Goal: Information Seeking & Learning: Learn about a topic

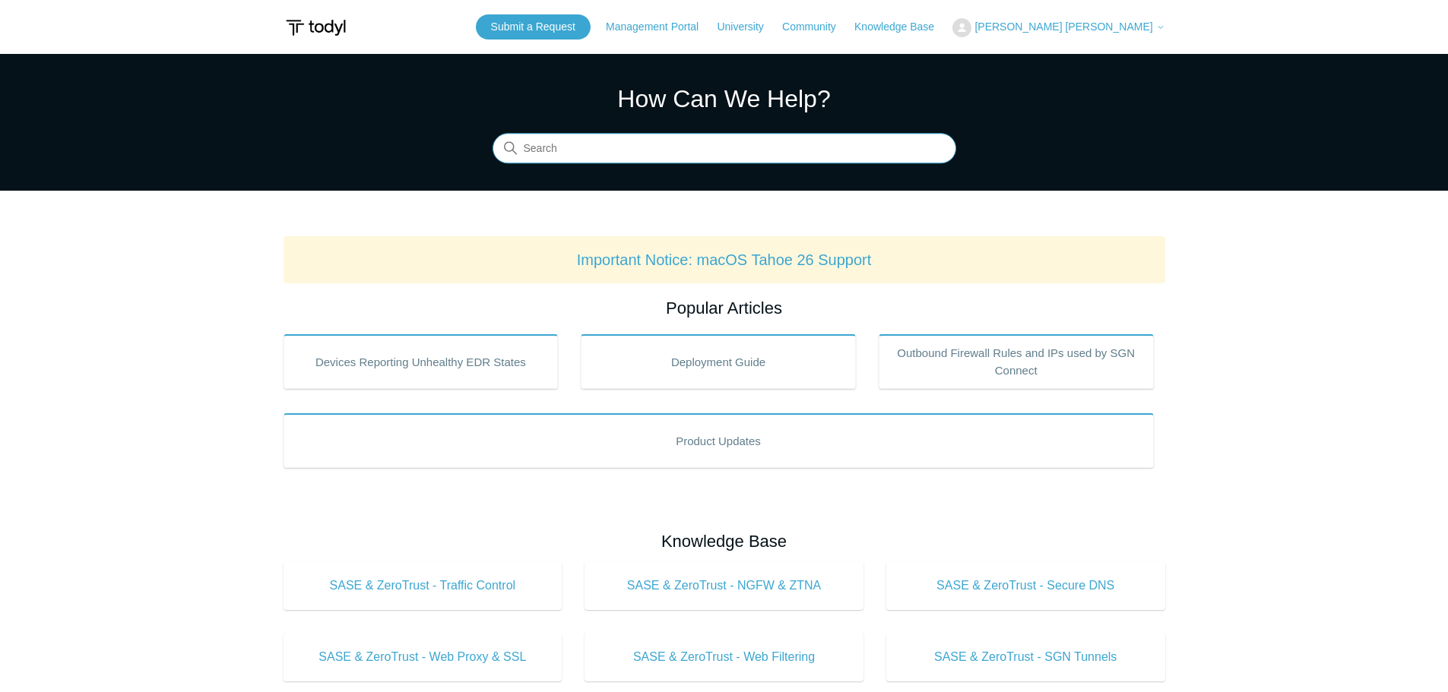
click at [672, 163] on input "Search" at bounding box center [725, 149] width 464 height 30
click at [660, 150] on input "Search" at bounding box center [725, 149] width 464 height 30
type input "dns"
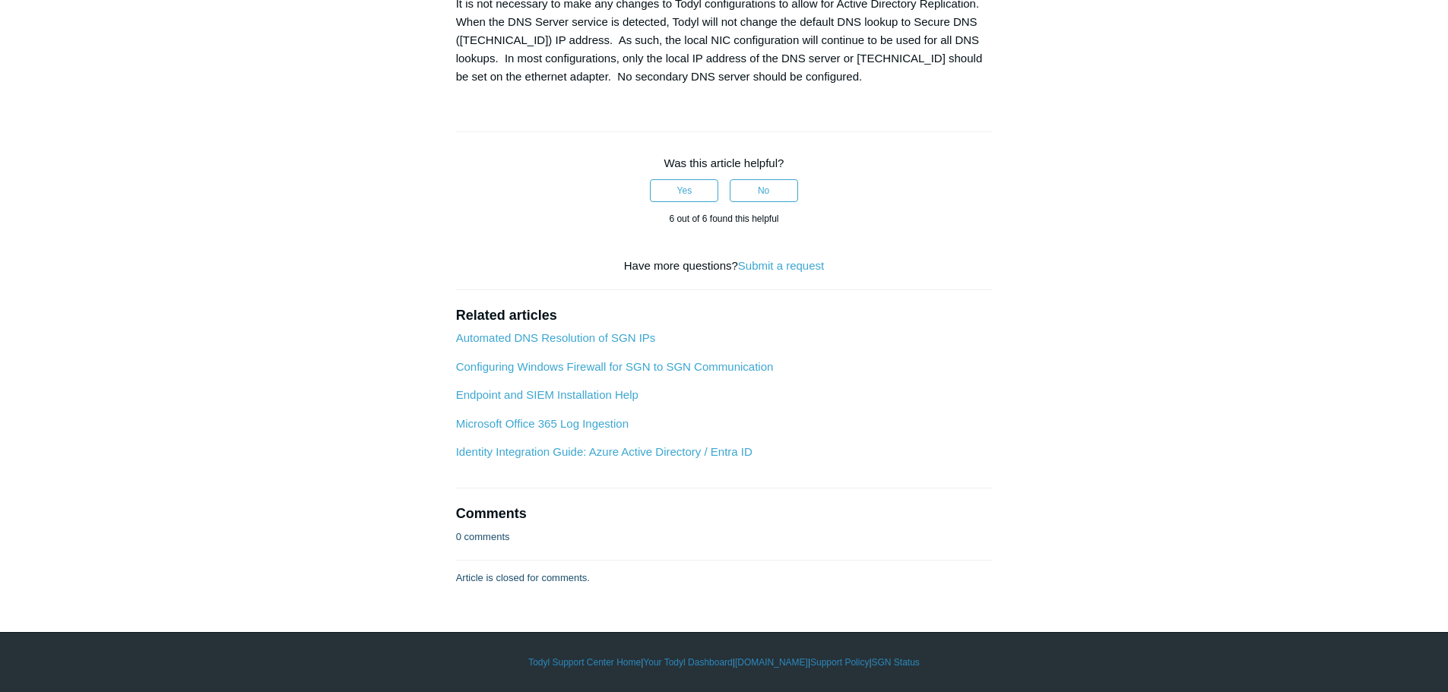
scroll to position [2549, 0]
drag, startPoint x: 459, startPoint y: 250, endPoint x: 562, endPoint y: 252, distance: 102.6
click at [562, 86] on div "It is not necessary to make any changes to Todyl configurations to allow for Ac…" at bounding box center [724, 40] width 537 height 91
drag, startPoint x: 594, startPoint y: 254, endPoint x: 543, endPoint y: 257, distance: 50.3
click at [594, 86] on div "It is not necessary to make any changes to Todyl configurations to allow for Ac…" at bounding box center [724, 40] width 537 height 91
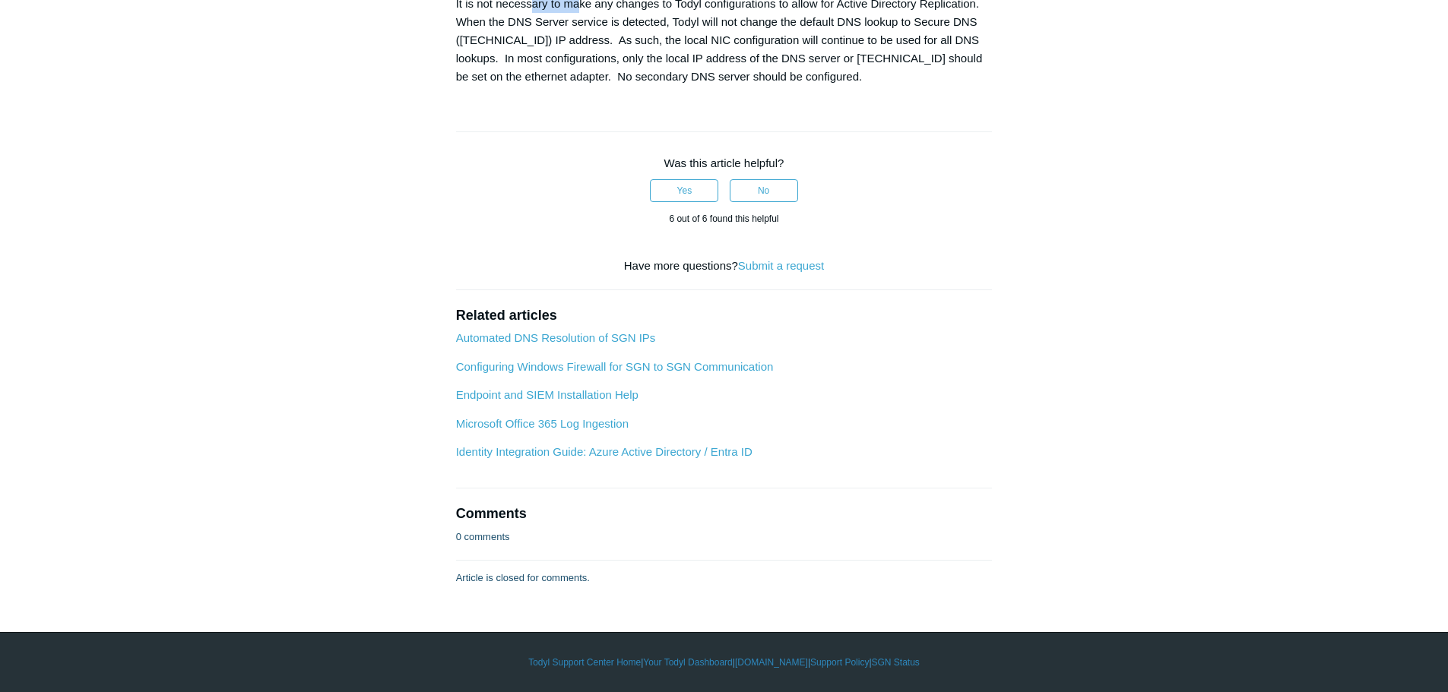
drag, startPoint x: 534, startPoint y: 255, endPoint x: 611, endPoint y: 255, distance: 76.8
click at [609, 86] on div "It is not necessary to make any changes to Todyl configurations to allow for Ac…" at bounding box center [724, 40] width 537 height 91
click at [630, 86] on div "It is not necessary to make any changes to Todyl configurations to allow for Ac…" at bounding box center [724, 40] width 537 height 91
drag, startPoint x: 619, startPoint y: 249, endPoint x: 759, endPoint y: 255, distance: 140.0
click at [715, 86] on div "It is not necessary to make any changes to Todyl configurations to allow for Ac…" at bounding box center [724, 40] width 537 height 91
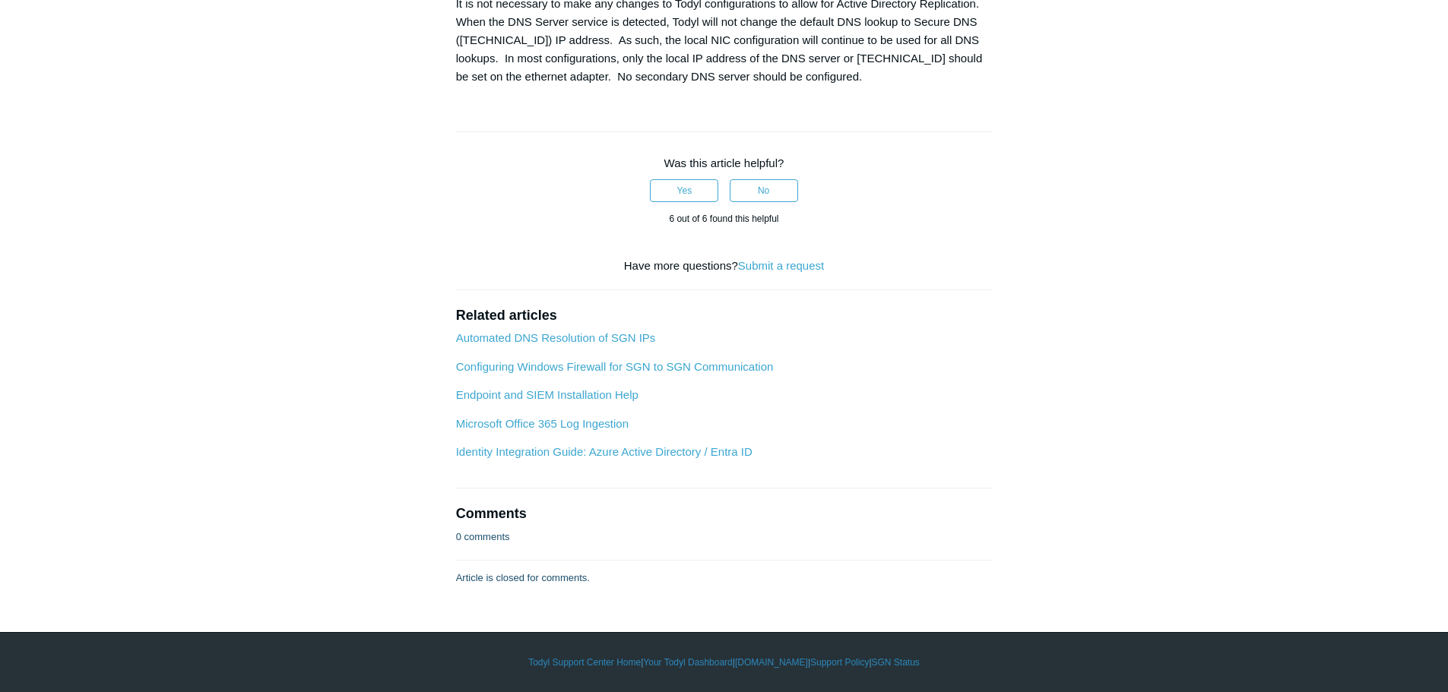
click at [793, 86] on div "It is not necessary to make any changes to Todyl configurations to allow for Ac…" at bounding box center [724, 40] width 537 height 91
drag, startPoint x: 786, startPoint y: 251, endPoint x: 843, endPoint y: 250, distance: 57.0
click at [839, 86] on div "It is not necessary to make any changes to Todyl configurations to allow for Ac…" at bounding box center [724, 40] width 537 height 91
click at [885, 86] on div "It is not necessary to make any changes to Todyl configurations to allow for Ac…" at bounding box center [724, 40] width 537 height 91
drag, startPoint x: 872, startPoint y: 253, endPoint x: 936, endPoint y: 252, distance: 63.9
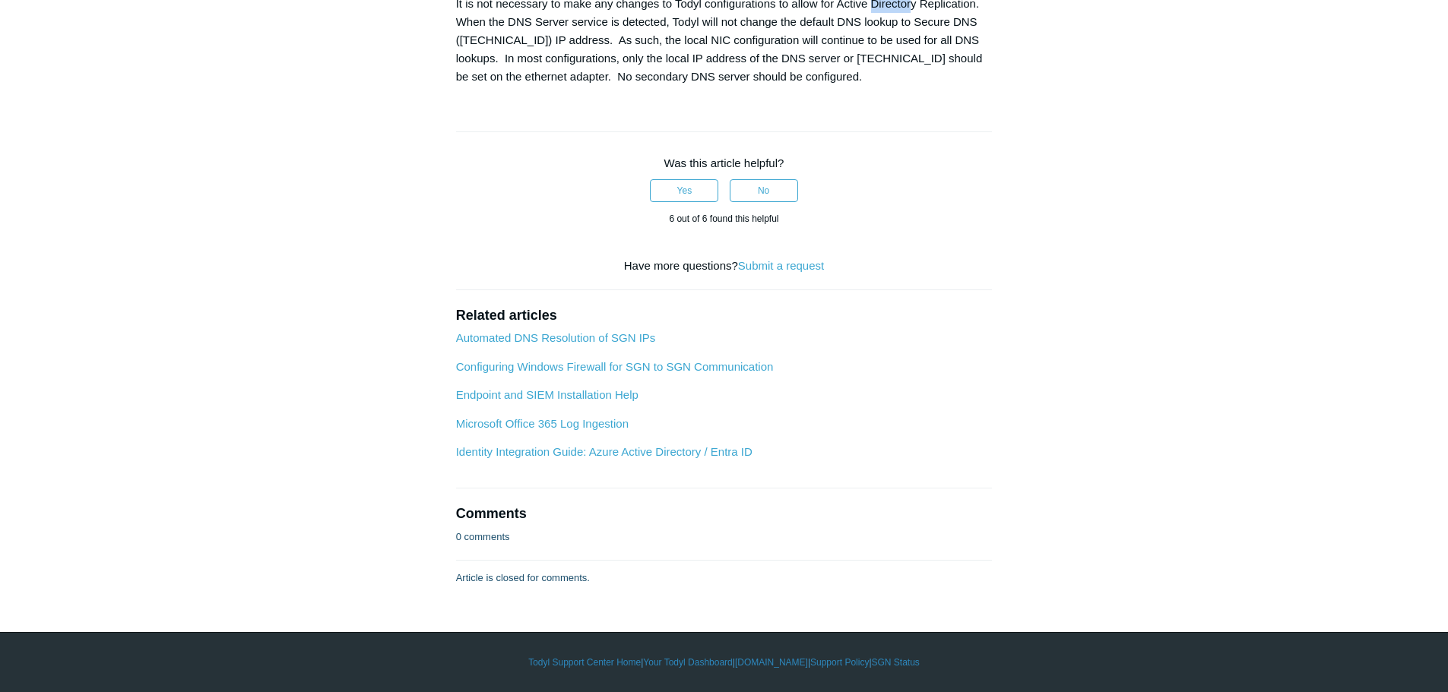
click at [937, 86] on div "It is not necessary to make any changes to Todyl configurations to allow for Ac…" at bounding box center [724, 40] width 537 height 91
drag, startPoint x: 480, startPoint y: 267, endPoint x: 581, endPoint y: 267, distance: 101.1
click at [564, 86] on div "It is not necessary to make any changes to Todyl configurations to allow for Ac…" at bounding box center [724, 40] width 537 height 91
click at [613, 86] on div "It is not necessary to make any changes to Todyl configurations to allow for Ac…" at bounding box center [724, 40] width 537 height 91
drag, startPoint x: 584, startPoint y: 267, endPoint x: 688, endPoint y: 265, distance: 104.1
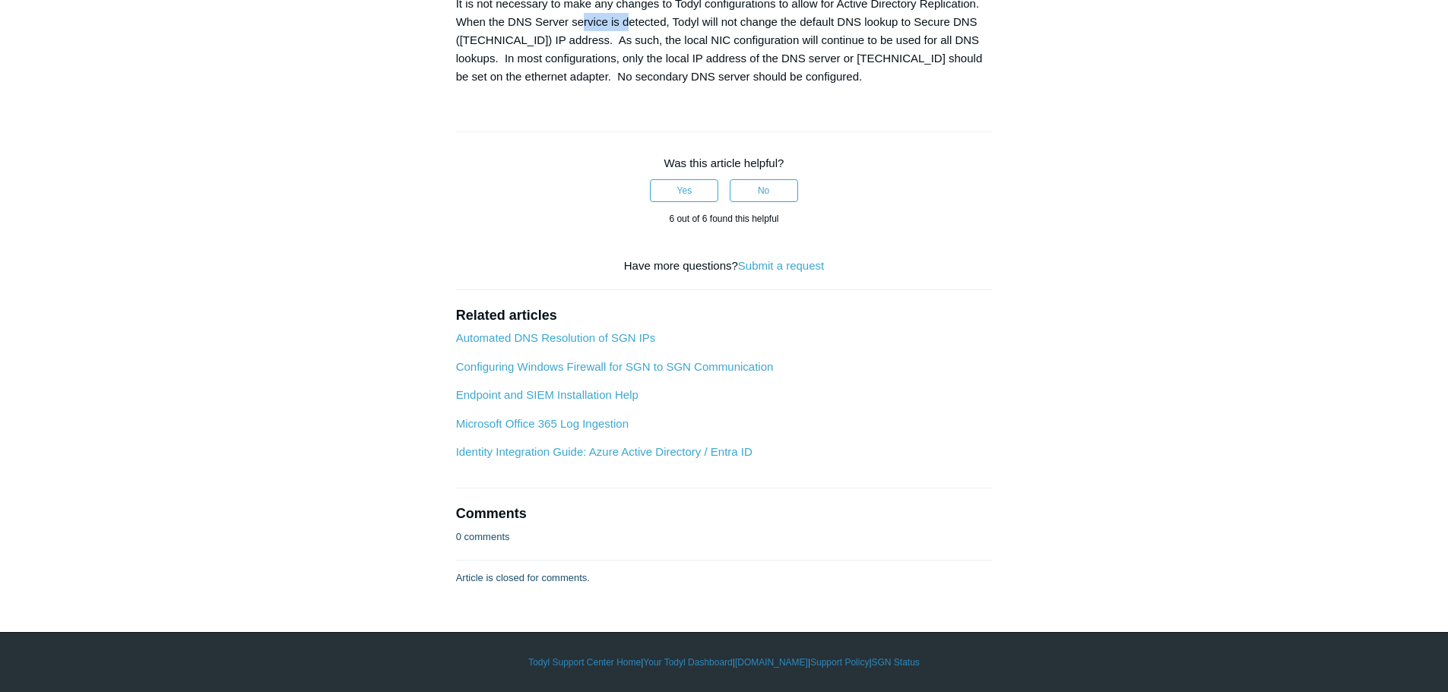
click at [659, 86] on div "It is not necessary to make any changes to Todyl configurations to allow for Ac…" at bounding box center [724, 40] width 537 height 91
click at [706, 86] on div "It is not necessary to make any changes to Todyl configurations to allow for Ac…" at bounding box center [724, 40] width 537 height 91
drag, startPoint x: 638, startPoint y: 262, endPoint x: 729, endPoint y: 259, distance: 90.5
click at [721, 86] on div "It is not necessary to make any changes to Todyl configurations to allow for Ac…" at bounding box center [724, 40] width 537 height 91
click at [759, 86] on div "It is not necessary to make any changes to Todyl configurations to allow for Ac…" at bounding box center [724, 40] width 537 height 91
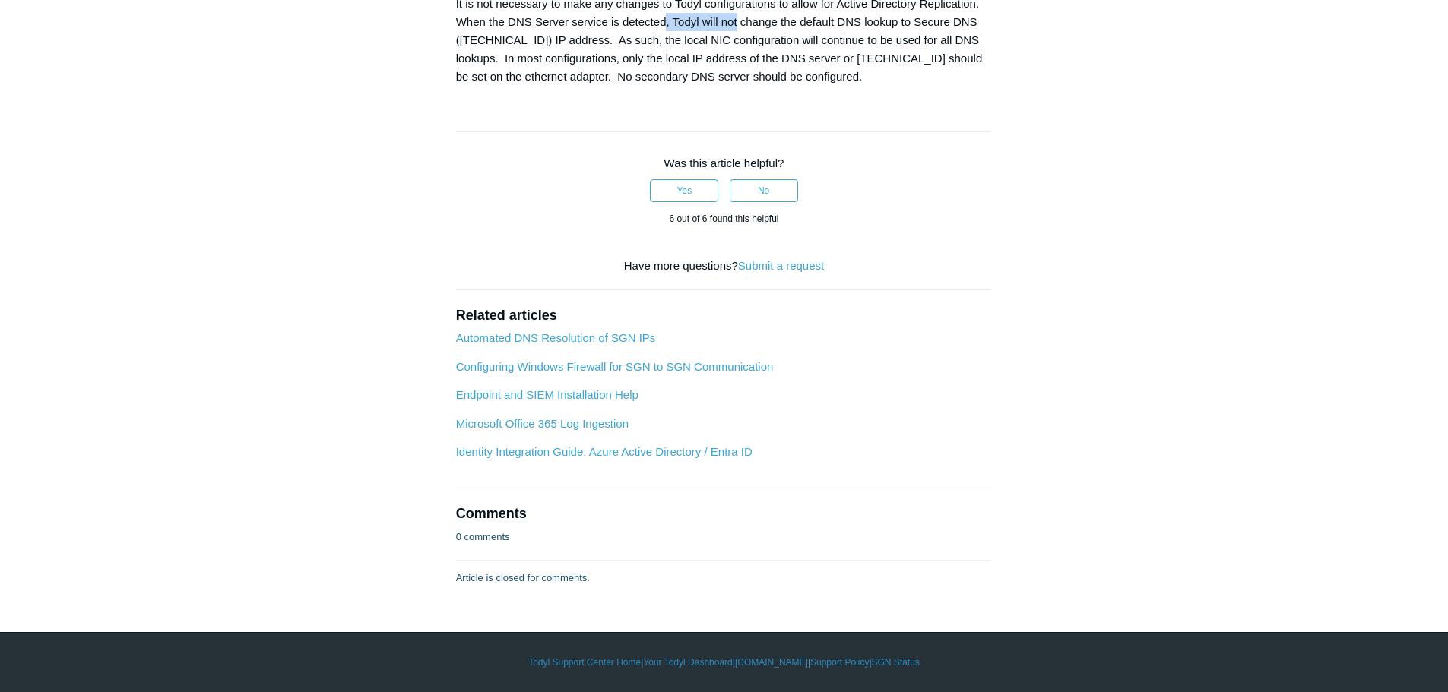
drag, startPoint x: 667, startPoint y: 258, endPoint x: 781, endPoint y: 258, distance: 113.2
click at [754, 86] on div "It is not necessary to make any changes to Todyl configurations to allow for Ac…" at bounding box center [724, 40] width 537 height 91
click at [796, 86] on div "It is not necessary to make any changes to Todyl configurations to allow for Ac…" at bounding box center [724, 40] width 537 height 91
drag, startPoint x: 735, startPoint y: 264, endPoint x: 870, endPoint y: 279, distance: 136.1
click at [832, 86] on div "It is not necessary to make any changes to Todyl configurations to allow for Ac…" at bounding box center [724, 40] width 537 height 91
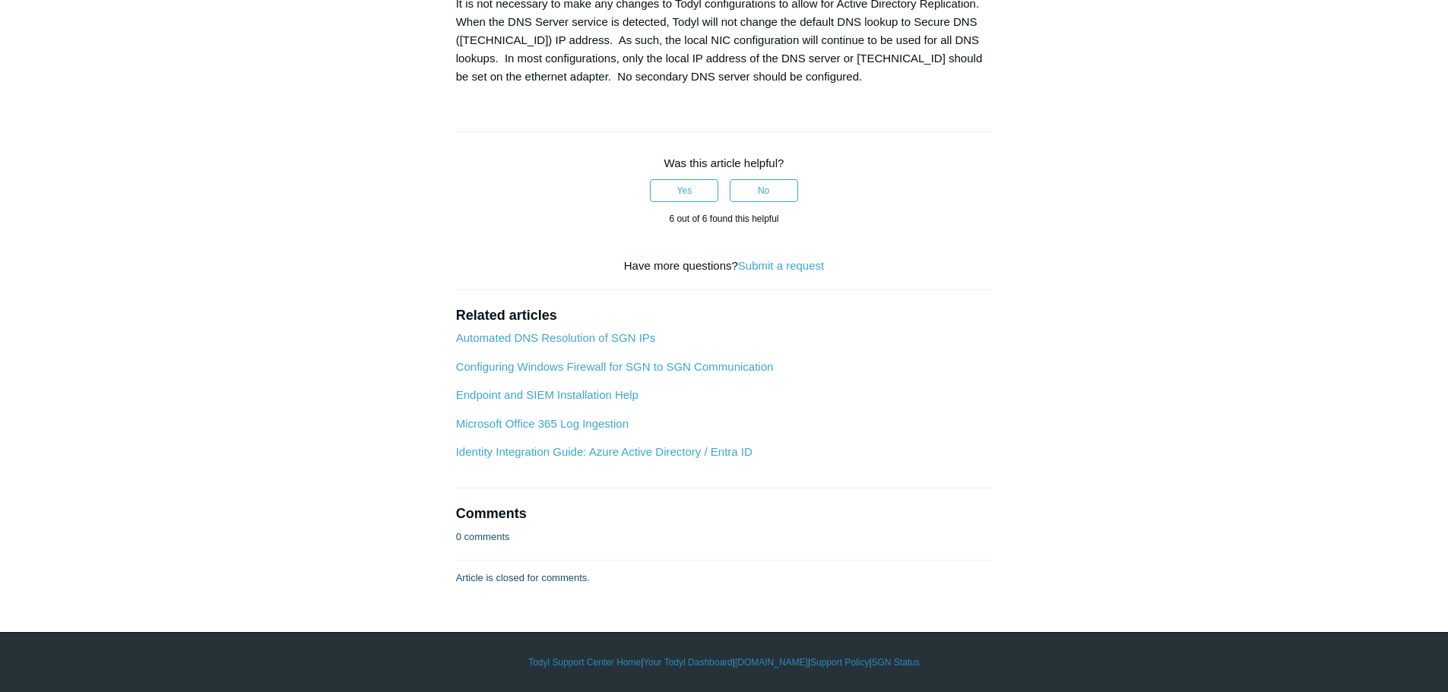
click at [870, 86] on div "It is not necessary to make any changes to Todyl configurations to allow for Ac…" at bounding box center [724, 40] width 537 height 91
drag, startPoint x: 835, startPoint y: 269, endPoint x: 935, endPoint y: 269, distance: 100.3
click at [904, 86] on div "It is not necessary to make any changes to Todyl configurations to allow for Ac…" at bounding box center [724, 40] width 537 height 91
click at [935, 86] on div "It is not necessary to make any changes to Todyl configurations to allow for Ac…" at bounding box center [724, 40] width 537 height 91
drag, startPoint x: 914, startPoint y: 271, endPoint x: 946, endPoint y: 269, distance: 32.0
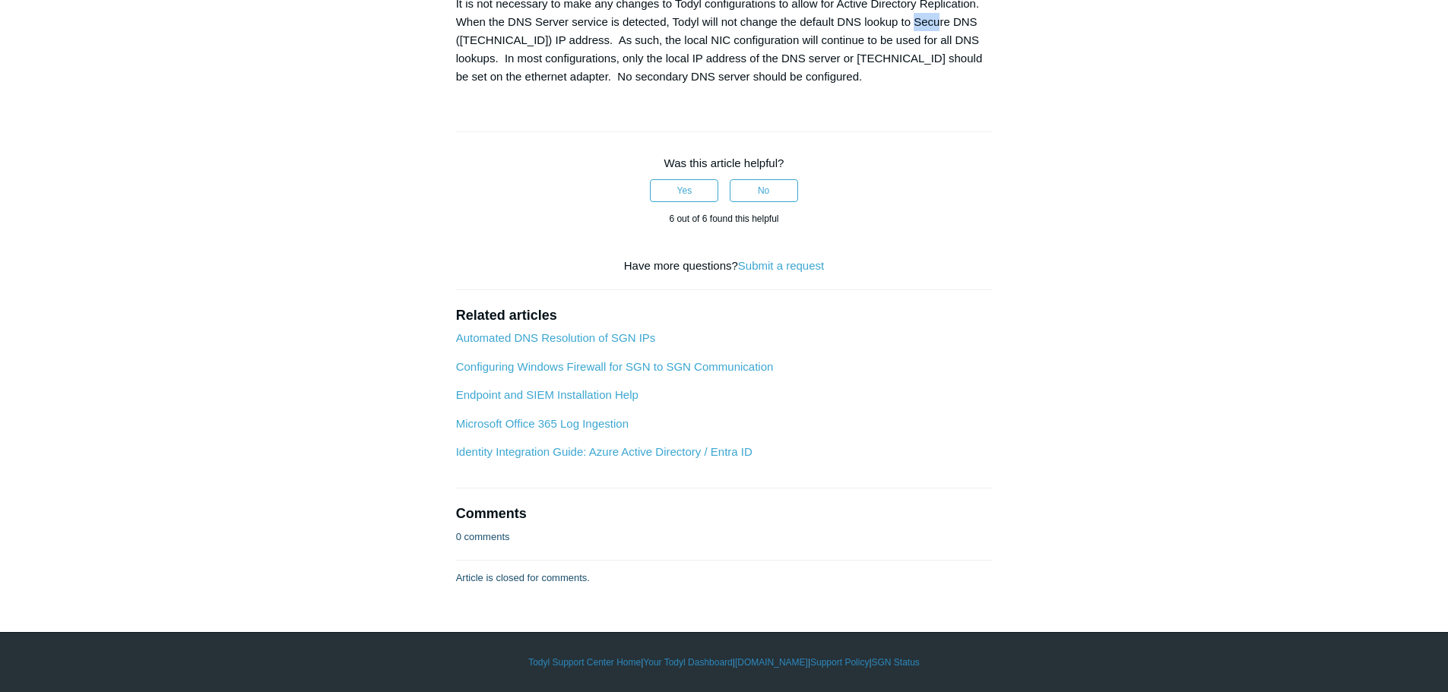
click at [946, 86] on div "It is not necessary to make any changes to Todyl configurations to allow for Ac…" at bounding box center [724, 40] width 537 height 91
click at [541, 86] on div "It is not necessary to make any changes to Todyl configurations to allow for Ac…" at bounding box center [724, 40] width 537 height 91
drag, startPoint x: 524, startPoint y: 287, endPoint x: 635, endPoint y: 288, distance: 111.0
click at [631, 86] on div "It is not necessary to make any changes to Todyl configurations to allow for Ac…" at bounding box center [724, 40] width 537 height 91
click at [718, 86] on div "It is not necessary to make any changes to Todyl configurations to allow for Ac…" at bounding box center [724, 40] width 537 height 91
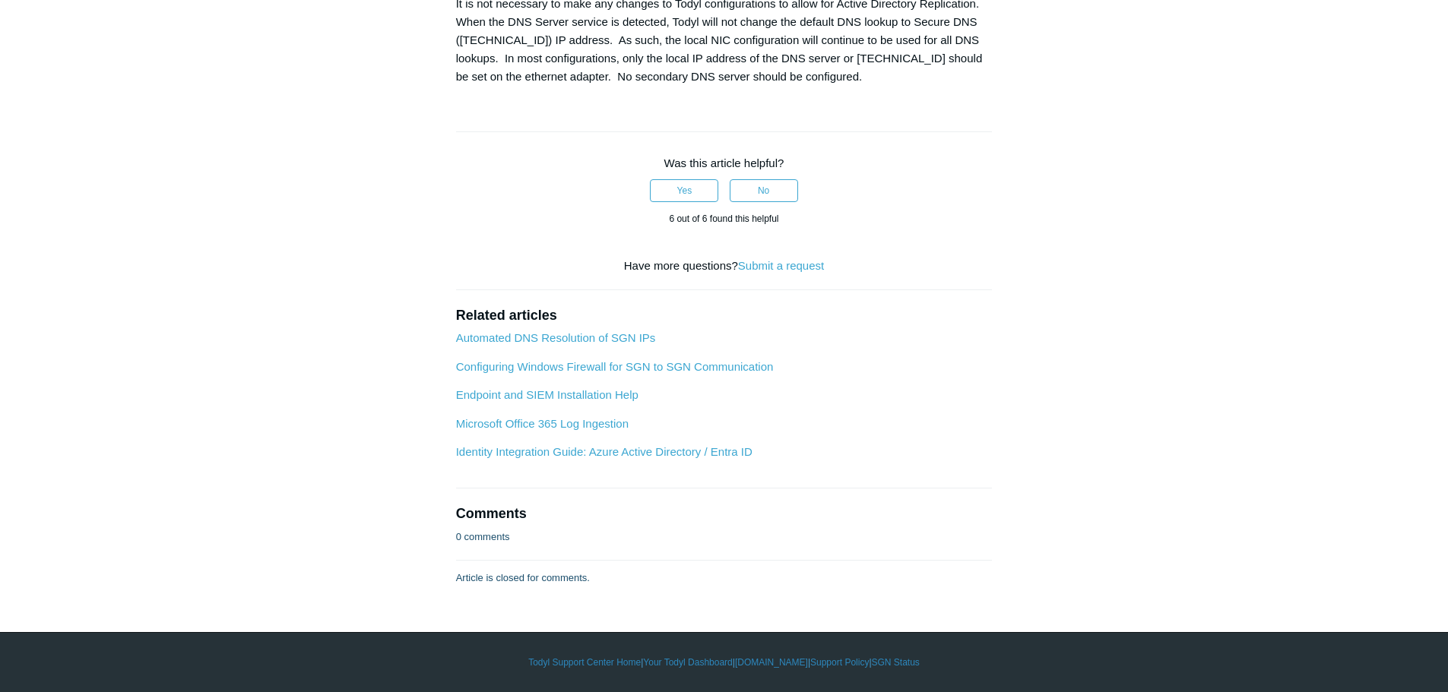
drag, startPoint x: 914, startPoint y: 272, endPoint x: 582, endPoint y: 283, distance: 331.6
click at [905, 86] on div "It is not necessary to make any changes to Todyl configurations to allow for Ac…" at bounding box center [724, 40] width 537 height 91
drag, startPoint x: 591, startPoint y: 290, endPoint x: 695, endPoint y: 289, distance: 104.1
click at [678, 86] on div "It is not necessary to make any changes to Todyl configurations to allow for Ac…" at bounding box center [724, 40] width 537 height 91
click at [707, 86] on div "It is not necessary to make any changes to Todyl configurations to allow for Ac…" at bounding box center [724, 40] width 537 height 91
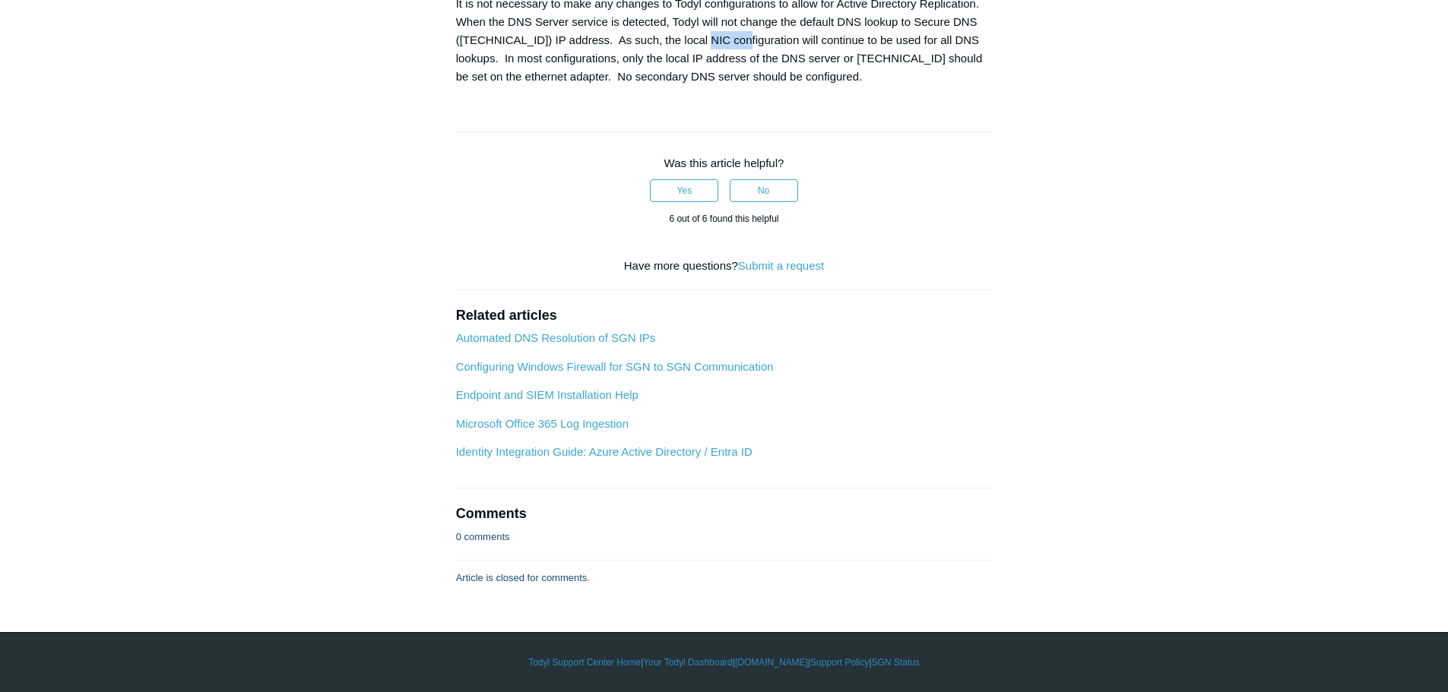
drag, startPoint x: 699, startPoint y: 287, endPoint x: 778, endPoint y: 284, distance: 79.1
click at [757, 86] on div "It is not necessary to make any changes to Todyl configurations to allow for Ac…" at bounding box center [724, 40] width 537 height 91
click at [810, 86] on div "It is not necessary to make any changes to Todyl configurations to allow for Ac…" at bounding box center [724, 40] width 537 height 91
drag, startPoint x: 796, startPoint y: 284, endPoint x: 878, endPoint y: 284, distance: 82.1
click at [855, 86] on div "It is not necessary to make any changes to Todyl configurations to allow for Ac…" at bounding box center [724, 40] width 537 height 91
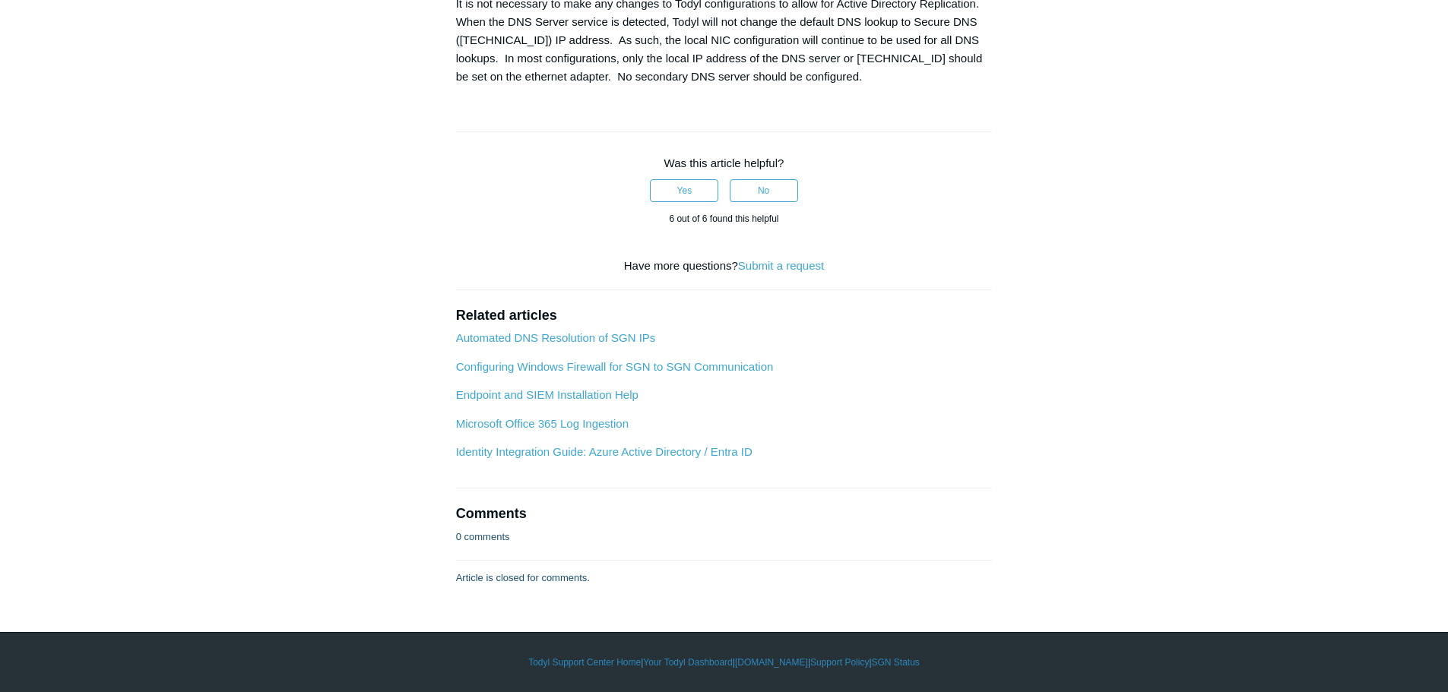
click at [882, 86] on div "It is not necessary to make any changes to Todyl configurations to allow for Ac…" at bounding box center [724, 40] width 537 height 91
click at [954, 86] on div "It is not necessary to make any changes to Todyl configurations to allow for Ac…" at bounding box center [724, 40] width 537 height 91
drag, startPoint x: 517, startPoint y: 303, endPoint x: 593, endPoint y: 303, distance: 76.0
click at [593, 86] on div "It is not necessary to make any changes to Todyl configurations to allow for Ac…" at bounding box center [724, 40] width 537 height 91
click at [646, 86] on div "It is not necessary to make any changes to Todyl configurations to allow for Ac…" at bounding box center [724, 40] width 537 height 91
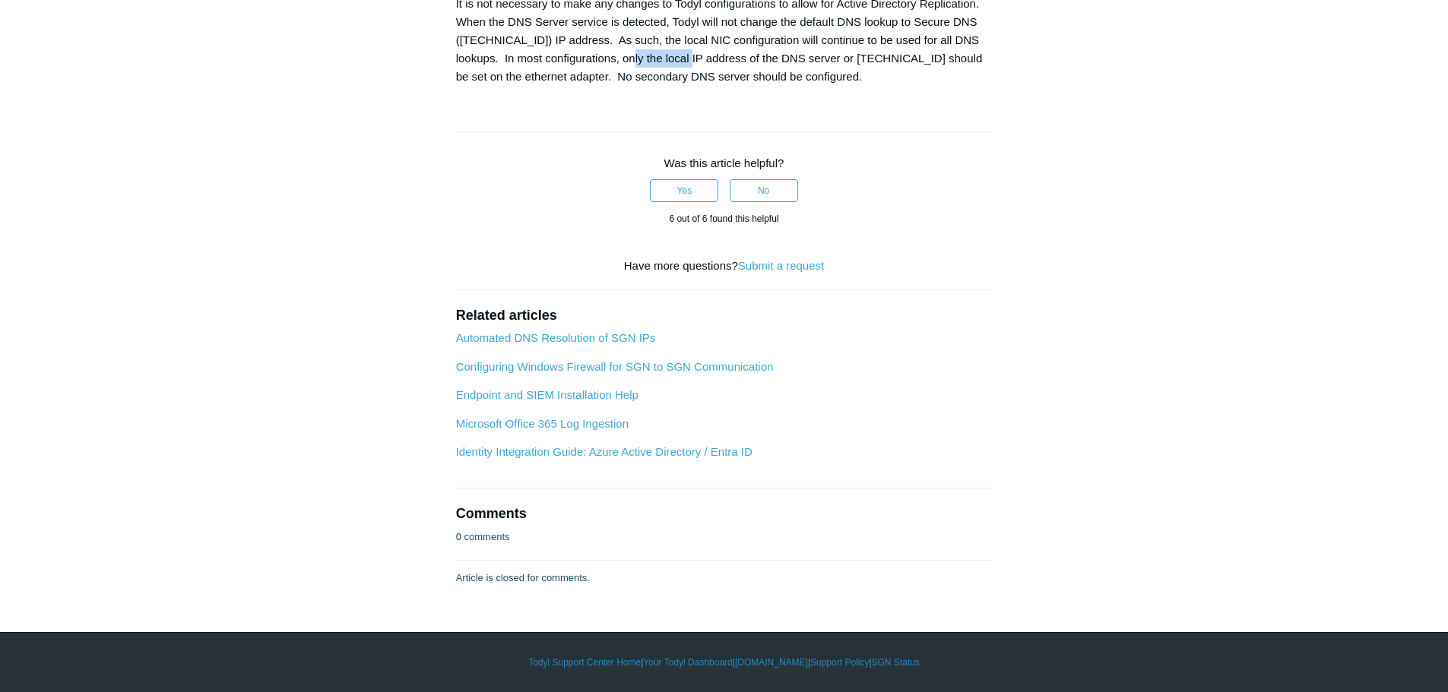
drag, startPoint x: 605, startPoint y: 304, endPoint x: 716, endPoint y: 303, distance: 111.0
click at [696, 86] on div "It is not necessary to make any changes to Todyl configurations to allow for Ac…" at bounding box center [724, 40] width 537 height 91
click at [733, 86] on div "It is not necessary to make any changes to Todyl configurations to allow for Ac…" at bounding box center [724, 40] width 537 height 91
drag, startPoint x: 708, startPoint y: 305, endPoint x: 819, endPoint y: 312, distance: 111.2
click at [771, 86] on div "It is not necessary to make any changes to Todyl configurations to allow for Ac…" at bounding box center [724, 40] width 537 height 91
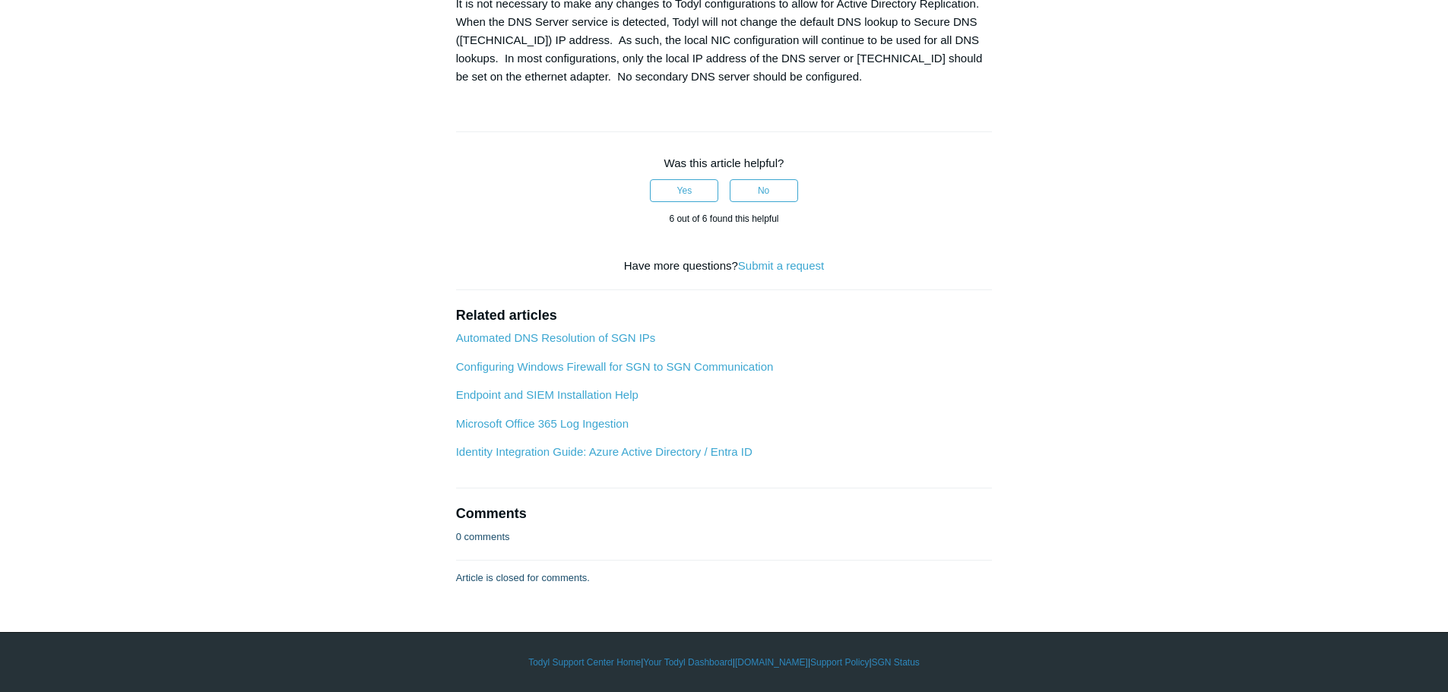
click at [837, 86] on div "It is not necessary to make any changes to Todyl configurations to allow for Ac…" at bounding box center [724, 40] width 537 height 91
drag, startPoint x: 786, startPoint y: 304, endPoint x: 878, endPoint y: 303, distance: 92.0
click at [839, 86] on div "It is not necessary to make any changes to Todyl configurations to allow for Ac…" at bounding box center [724, 40] width 537 height 91
click at [879, 86] on div "It is not necessary to make any changes to Todyl configurations to allow for Ac…" at bounding box center [724, 40] width 537 height 91
drag, startPoint x: 838, startPoint y: 303, endPoint x: 920, endPoint y: 312, distance: 83.3
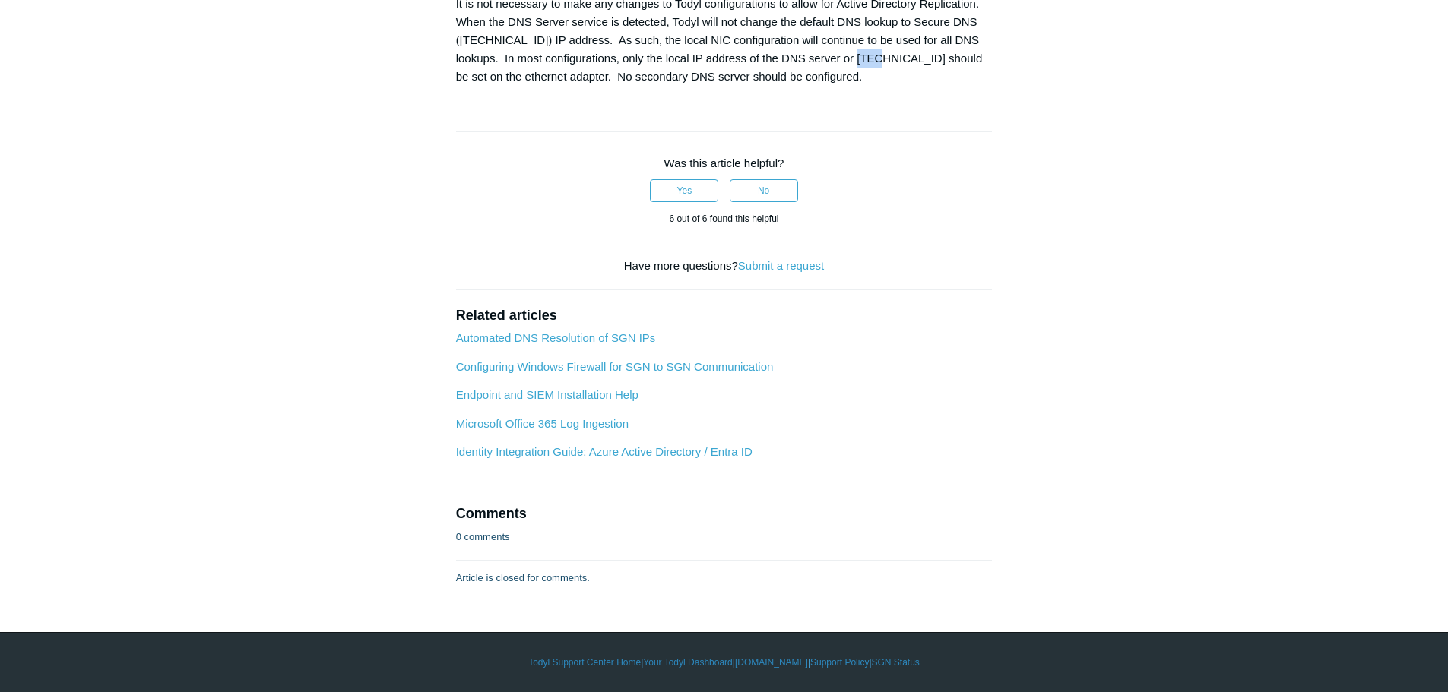
click at [898, 86] on div "It is not necessary to make any changes to Todyl configurations to allow for Ac…" at bounding box center [724, 40] width 537 height 91
click at [927, 86] on div "It is not necessary to make any changes to Todyl configurations to allow for Ac…" at bounding box center [724, 40] width 537 height 91
drag, startPoint x: 908, startPoint y: 303, endPoint x: 958, endPoint y: 303, distance: 50.2
click at [941, 86] on div "It is not necessary to make any changes to Todyl configurations to allow for Ac…" at bounding box center [724, 40] width 537 height 91
click at [954, 86] on div "It is not necessary to make any changes to Todyl configurations to allow for Ac…" at bounding box center [724, 40] width 537 height 91
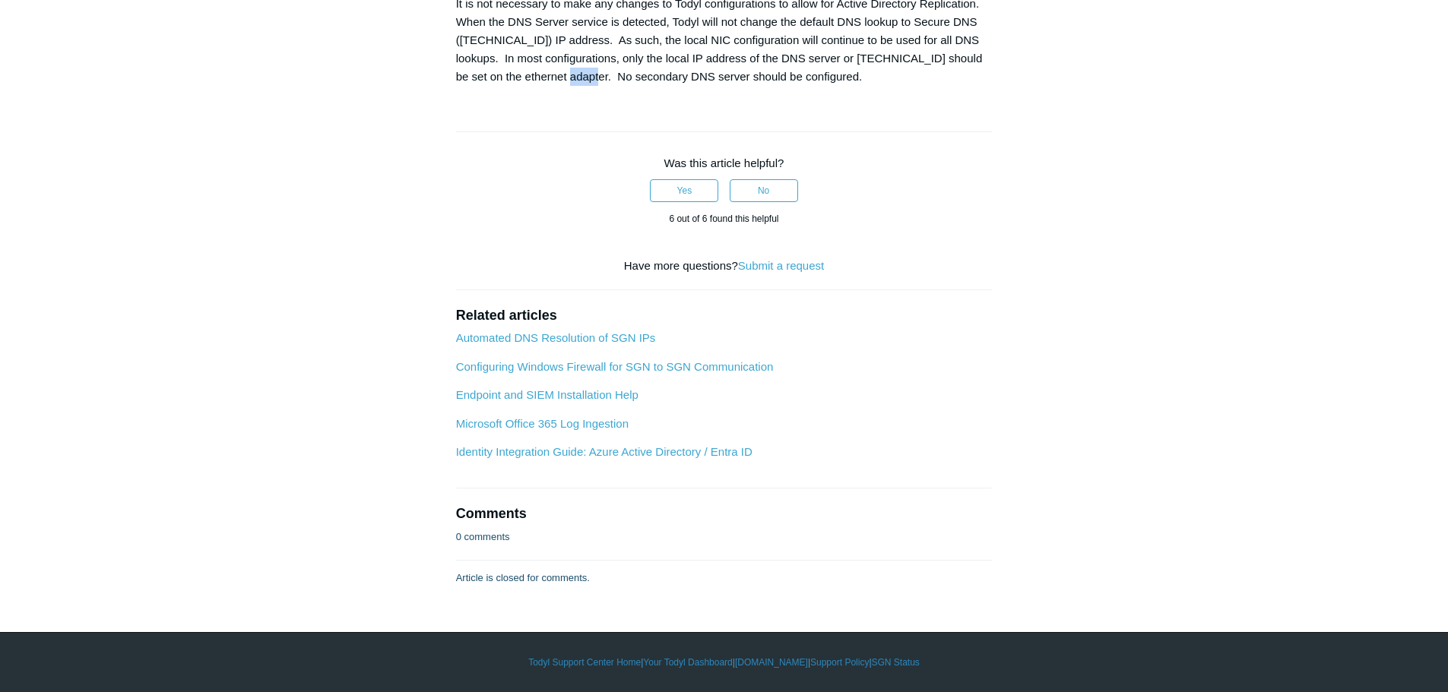
drag, startPoint x: 551, startPoint y: 325, endPoint x: 629, endPoint y: 324, distance: 78.3
click at [609, 86] on div "It is not necessary to make any changes to Todyl configurations to allow for Ac…" at bounding box center [724, 40] width 537 height 91
click at [665, 86] on div "It is not necessary to make any changes to Todyl configurations to allow for Ac…" at bounding box center [724, 40] width 537 height 91
drag, startPoint x: 661, startPoint y: 323, endPoint x: 746, endPoint y: 328, distance: 85.3
click at [738, 86] on div "It is not necessary to make any changes to Todyl configurations to allow for Ac…" at bounding box center [724, 40] width 537 height 91
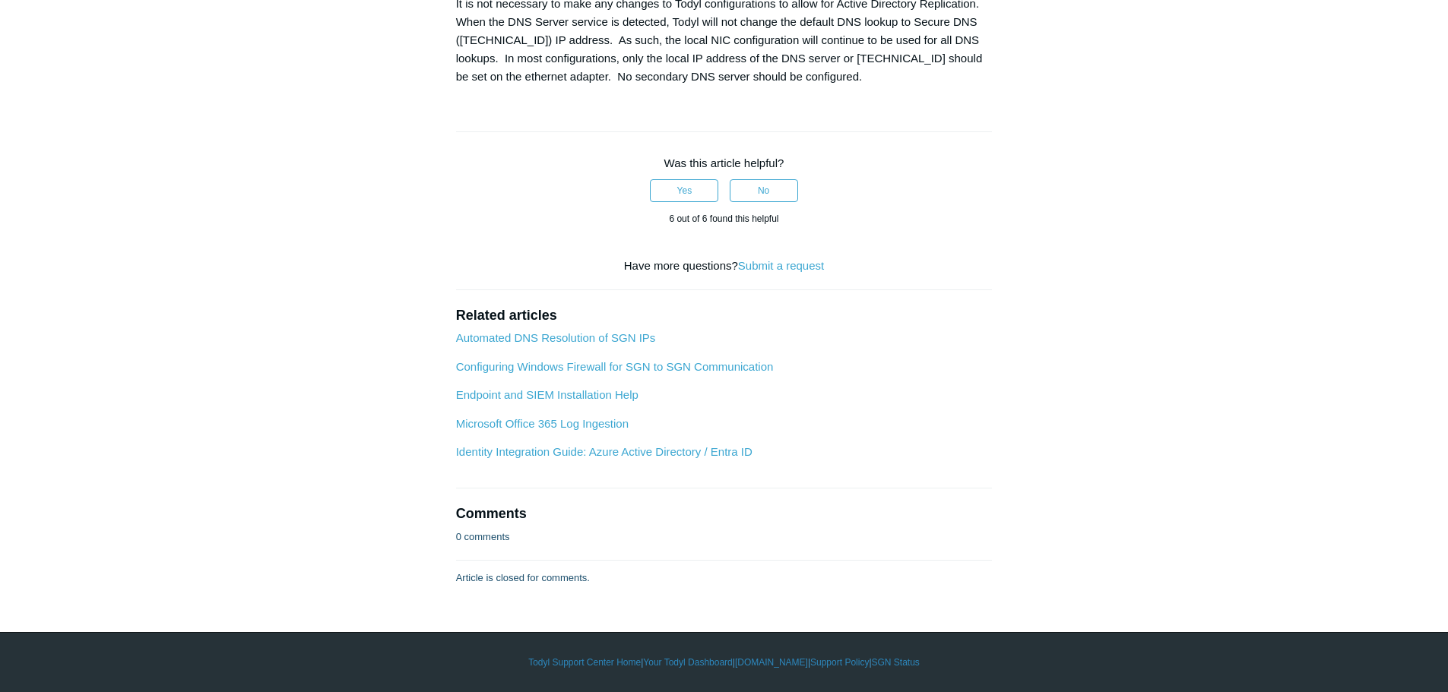
click at [783, 86] on div "It is not necessary to make any changes to Todyl configurations to allow for Ac…" at bounding box center [724, 40] width 537 height 91
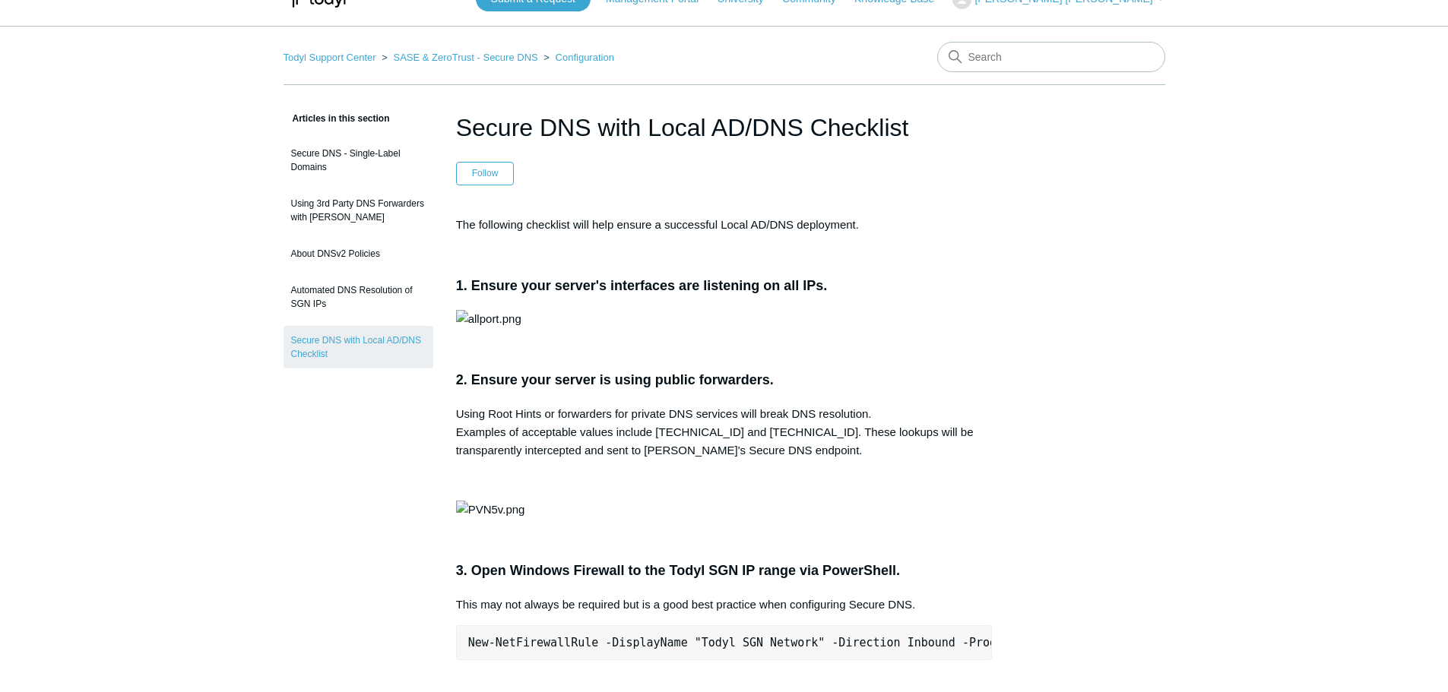
scroll to position [0, 0]
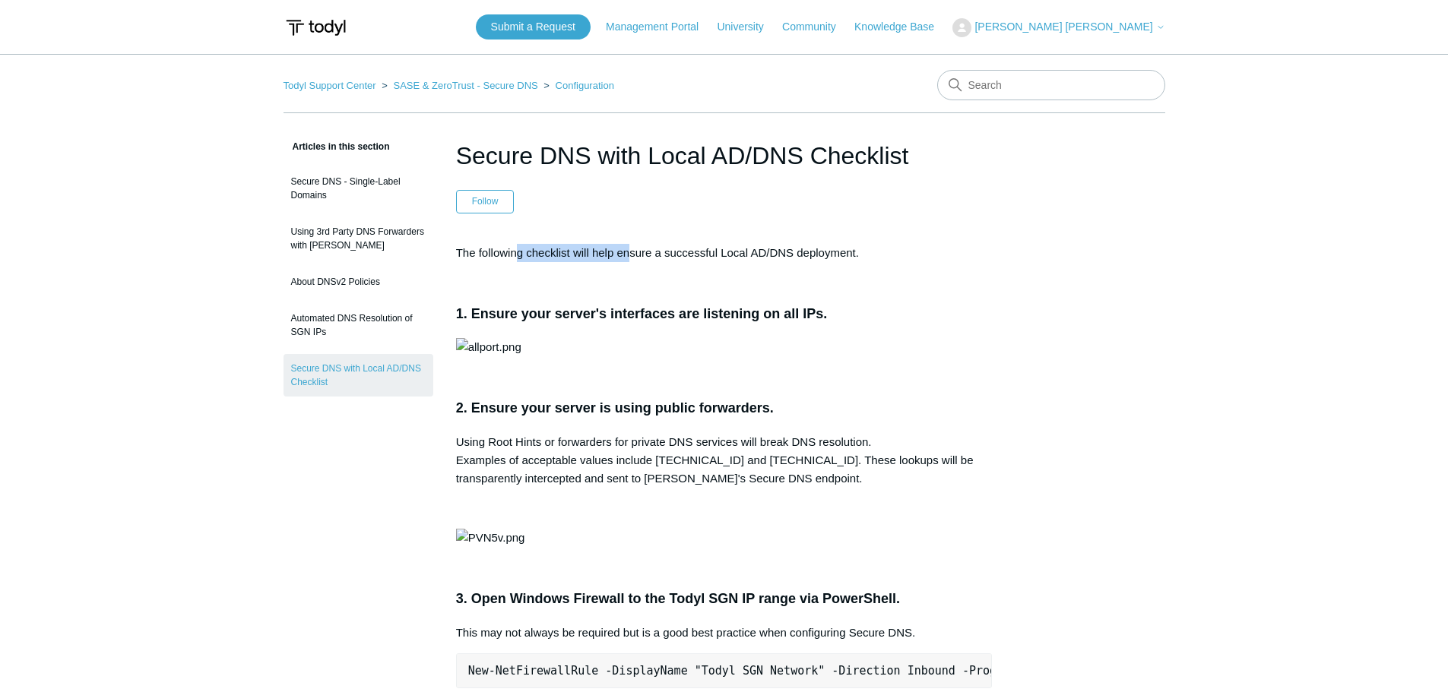
drag, startPoint x: 542, startPoint y: 252, endPoint x: 644, endPoint y: 252, distance: 101.9
click at [639, 252] on p "The following checklist will help ensure a successful Local AD/DNS deployment." at bounding box center [724, 253] width 537 height 18
click at [705, 259] on p "The following checklist will help ensure a successful Local AD/DNS deployment." at bounding box center [724, 253] width 537 height 18
drag, startPoint x: 682, startPoint y: 251, endPoint x: 811, endPoint y: 248, distance: 129.2
click at [807, 248] on p "The following checklist will help ensure a successful Local AD/DNS deployment." at bounding box center [724, 253] width 537 height 18
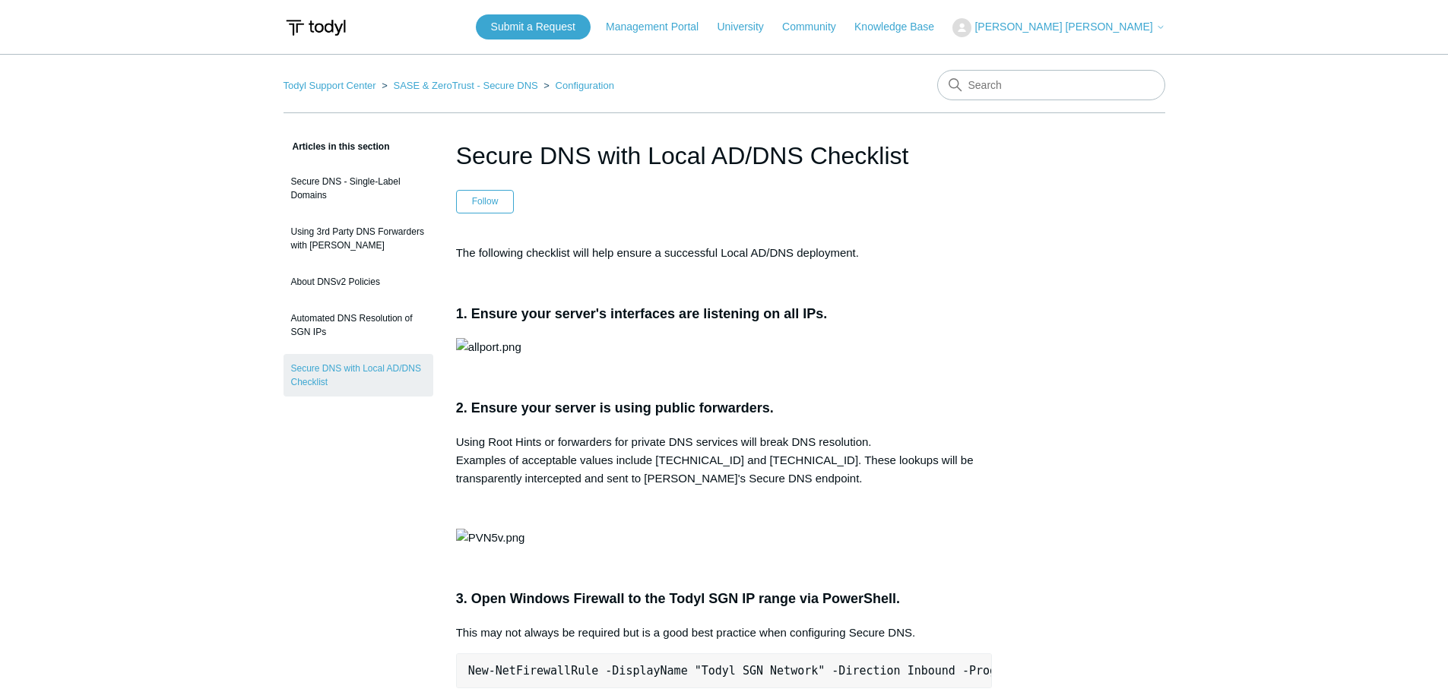
click at [838, 257] on p "The following checklist will help ensure a successful Local AD/DNS deployment." at bounding box center [724, 253] width 537 height 18
drag, startPoint x: 742, startPoint y: 255, endPoint x: 803, endPoint y: 255, distance: 61.6
click at [803, 255] on p "The following checklist will help ensure a successful Local AD/DNS deployment." at bounding box center [724, 253] width 537 height 18
drag, startPoint x: 695, startPoint y: 248, endPoint x: 745, endPoint y: 248, distance: 50.2
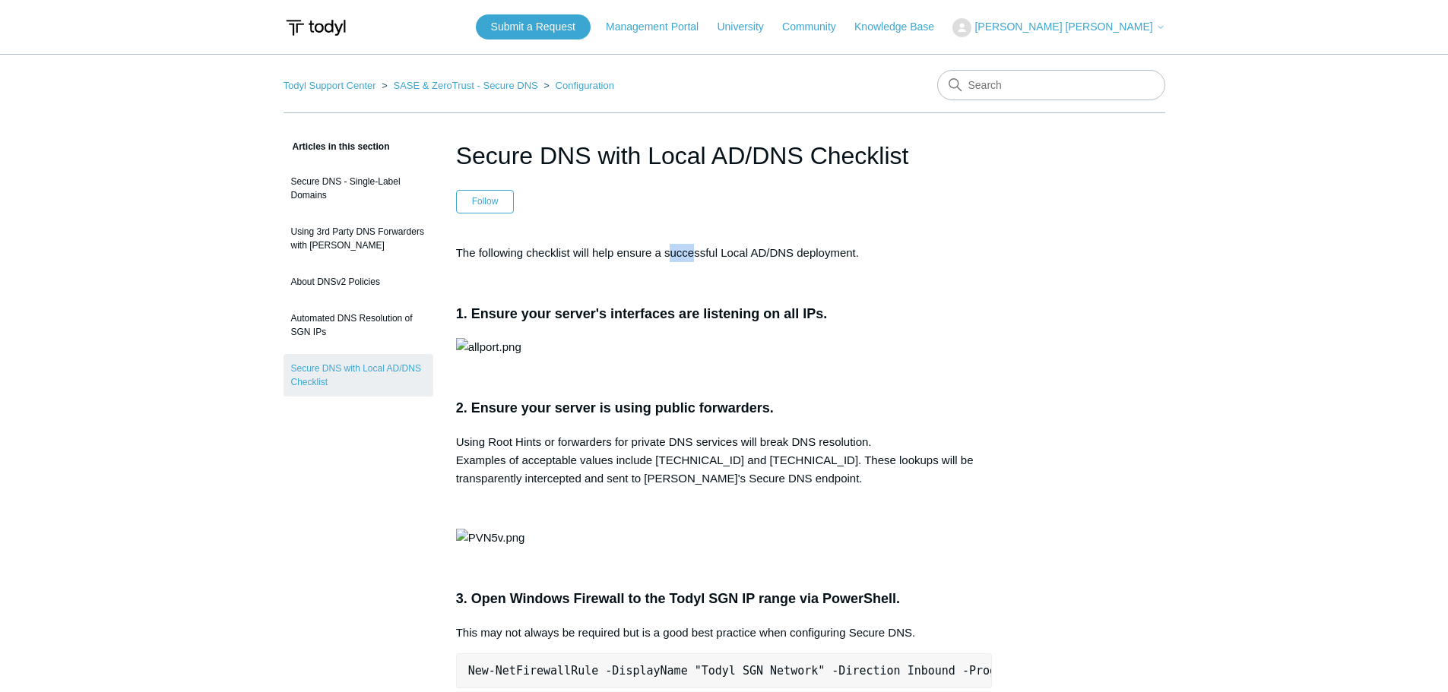
click at [745, 248] on p "The following checklist will help ensure a successful Local AD/DNS deployment." at bounding box center [724, 253] width 537 height 18
click at [784, 257] on p "The following checklist will help ensure a successful Local AD/DNS deployment." at bounding box center [724, 253] width 537 height 18
drag
click at [792, 253] on p "The following checklist will help ensure a successful Local AD/DNS deployment." at bounding box center [724, 253] width 537 height 18
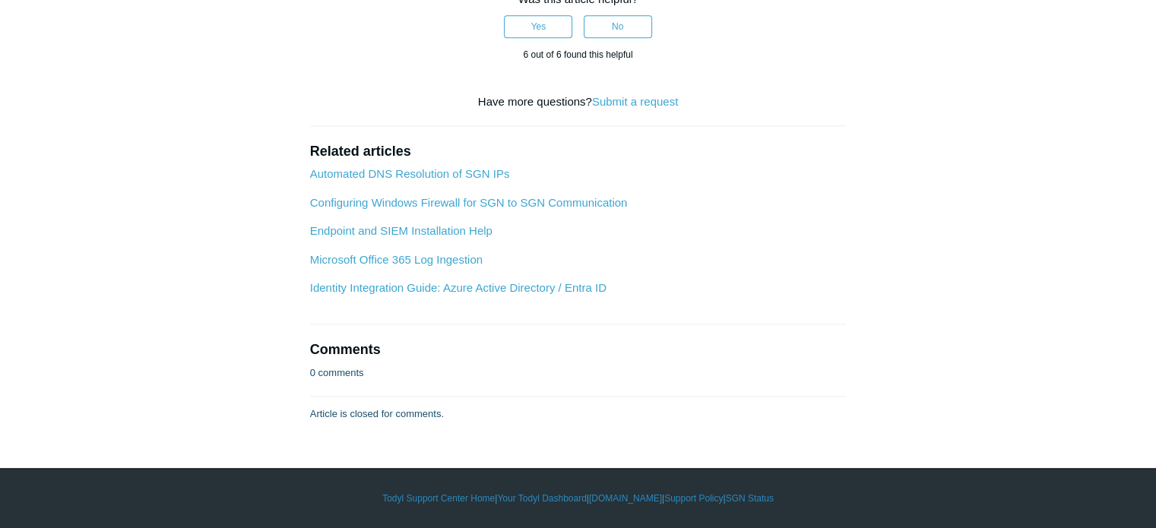
scroll to position [1972, 0]
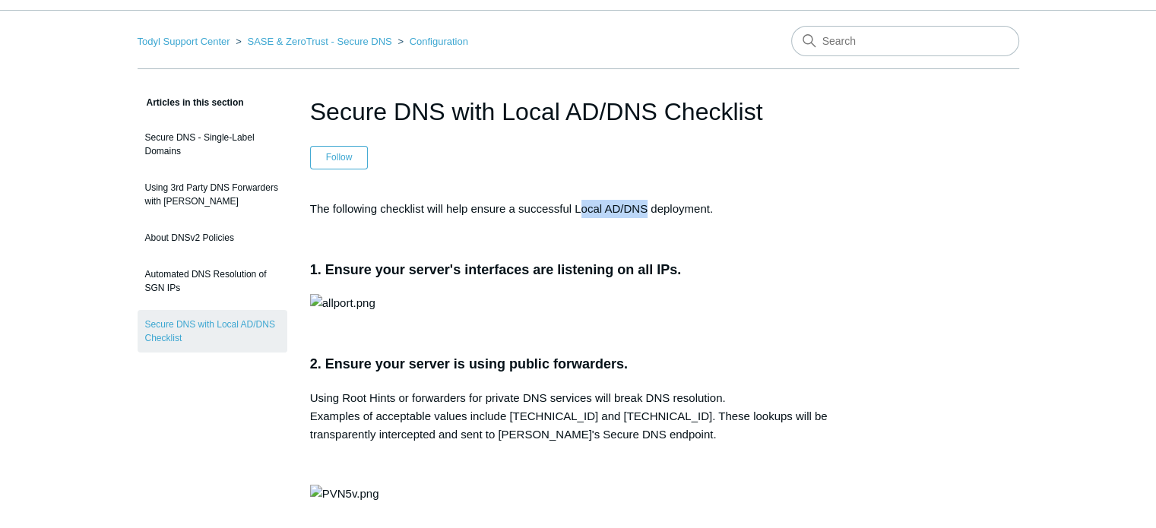
scroll to position [0, 0]
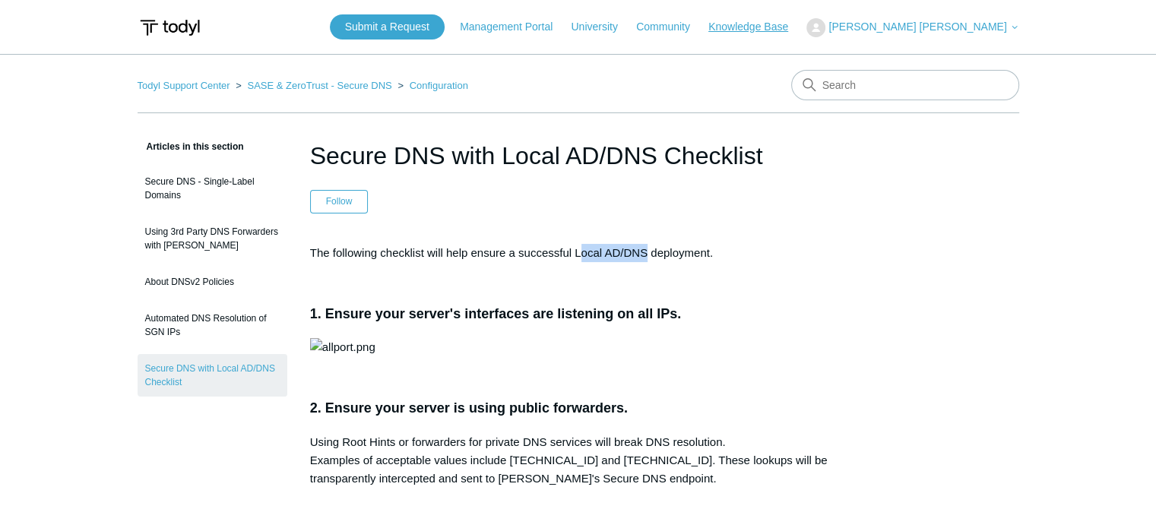
click at [803, 24] on link "Knowledge Base" at bounding box center [755, 27] width 95 height 16
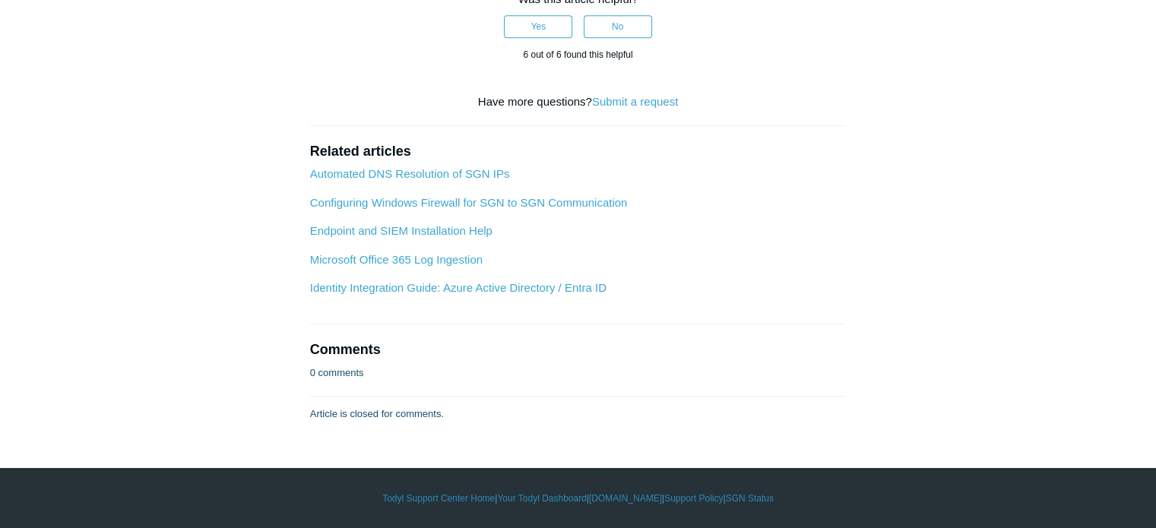
scroll to position [2222, 0]
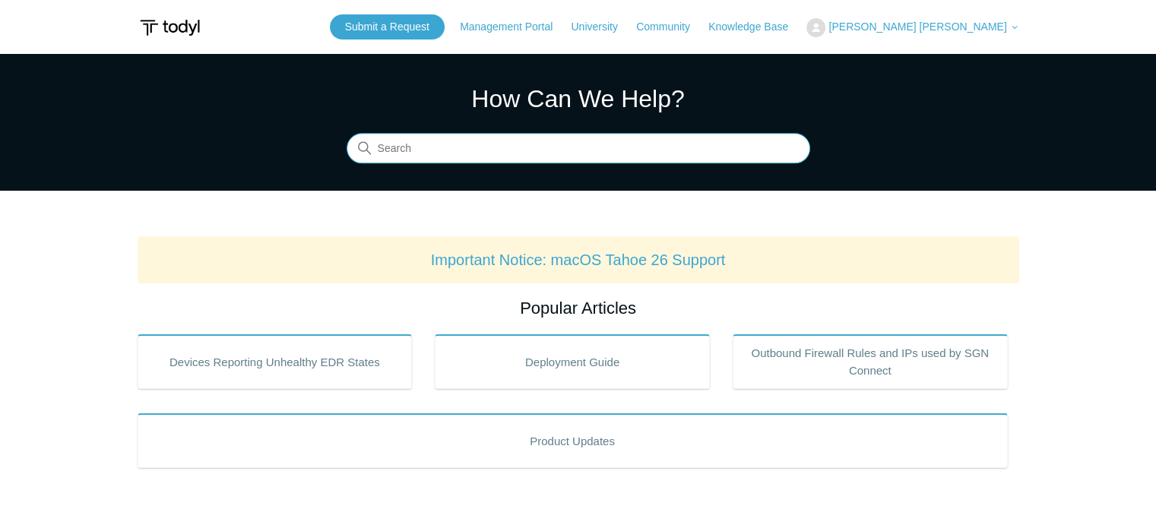
click at [475, 149] on input "Search" at bounding box center [579, 149] width 464 height 30
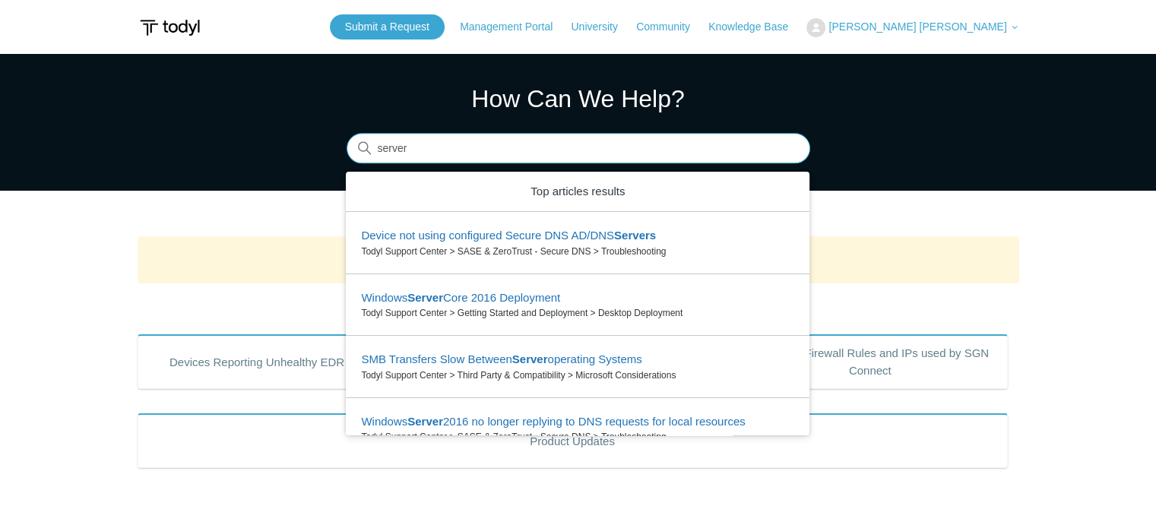
type input "server"
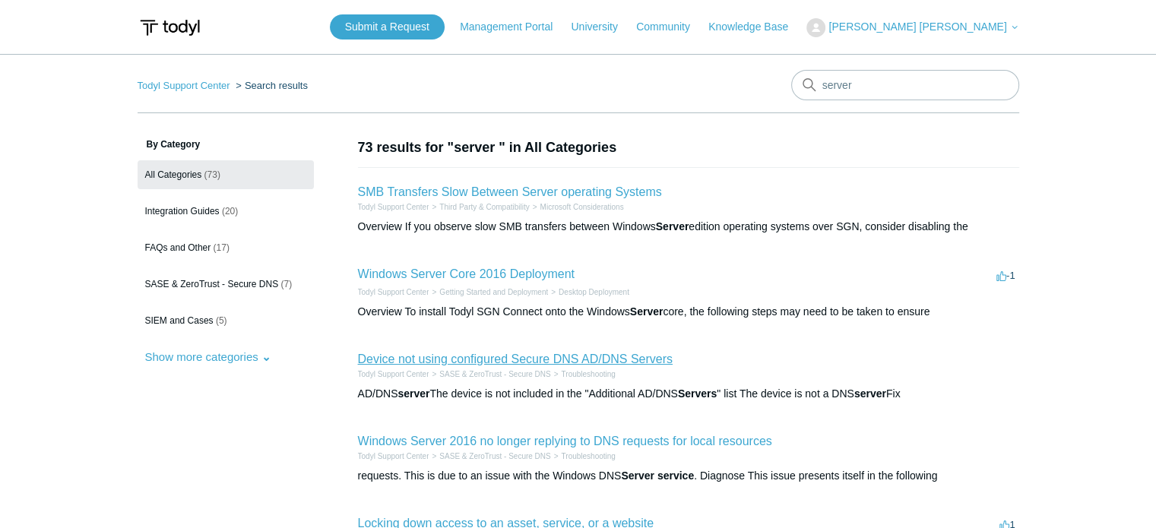
click at [461, 360] on link "Device not using configured Secure DNS AD/DNS Servers" at bounding box center [515, 359] width 315 height 13
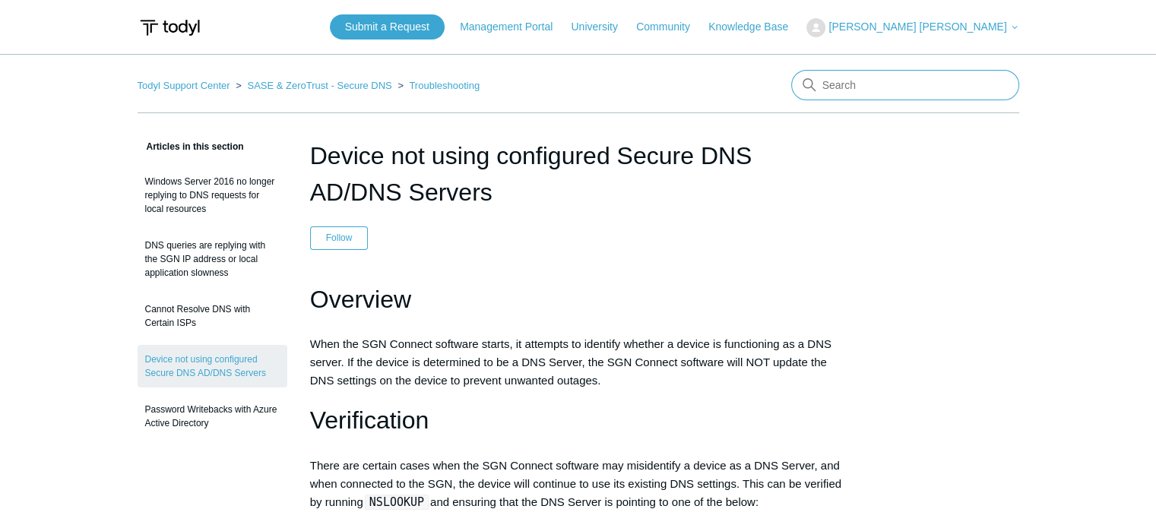
click at [857, 81] on input "Search" at bounding box center [905, 85] width 228 height 30
type input "unable to ping ad"
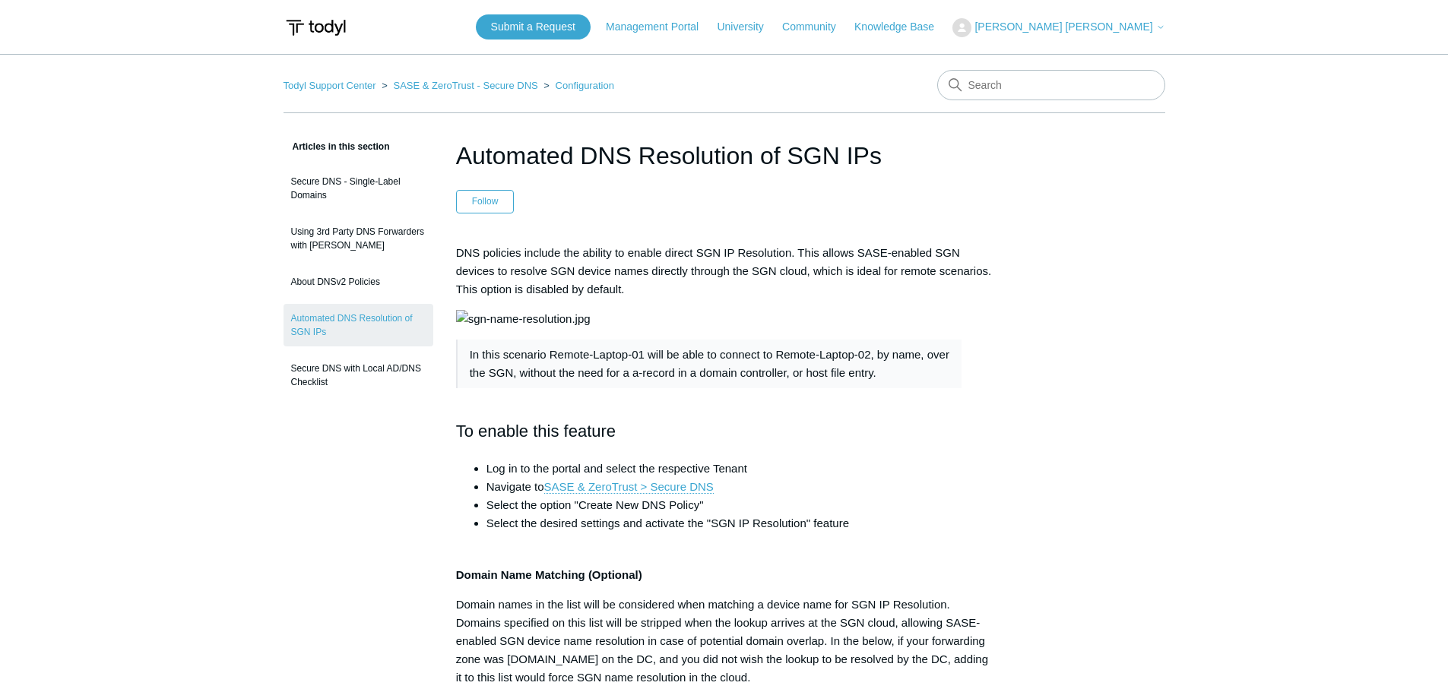
drag, startPoint x: 676, startPoint y: 160, endPoint x: 832, endPoint y: 161, distance: 155.8
click at [821, 159] on h1 "Automated DNS Resolution of SGN IPs" at bounding box center [724, 156] width 537 height 36
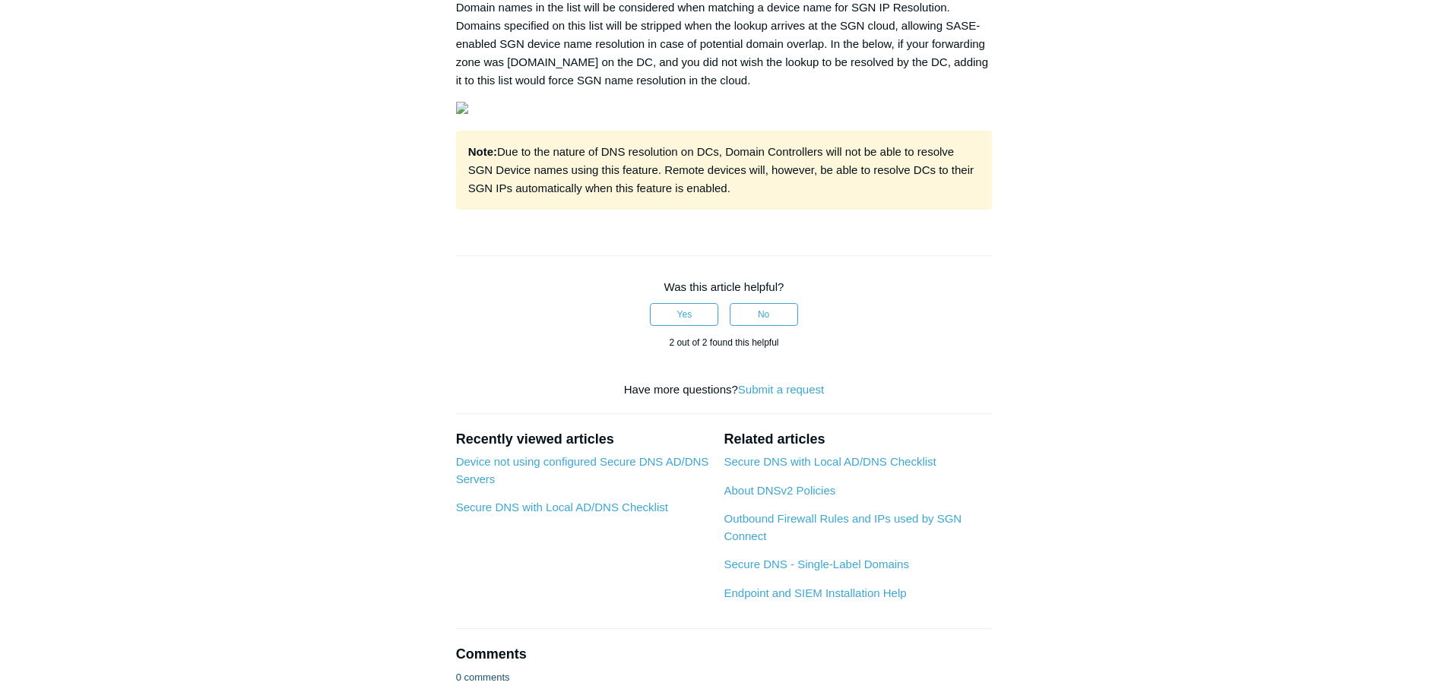
scroll to position [575, 0]
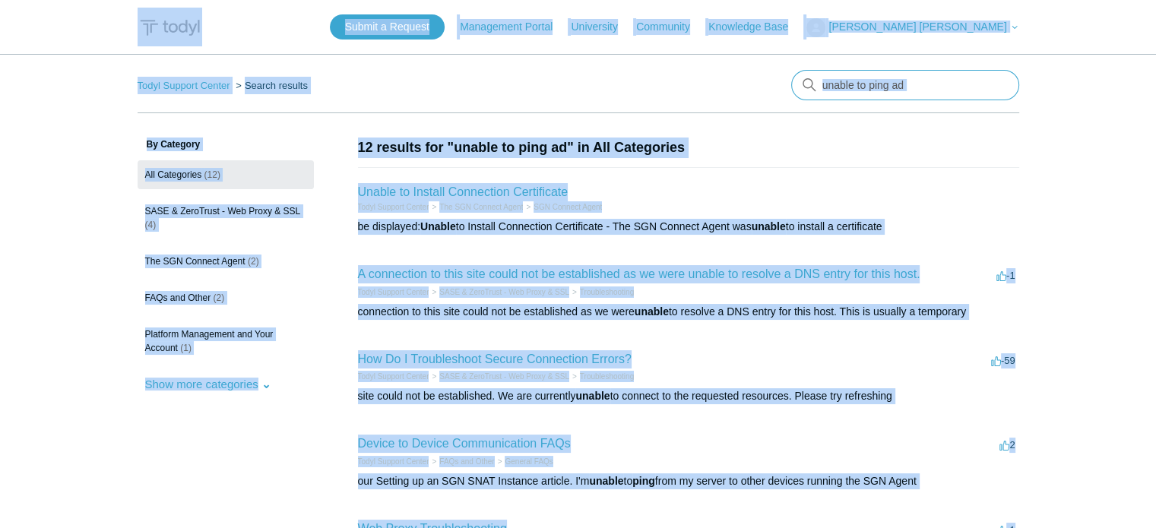
click at [857, 81] on input "unable to ping ad" at bounding box center [905, 85] width 228 height 30
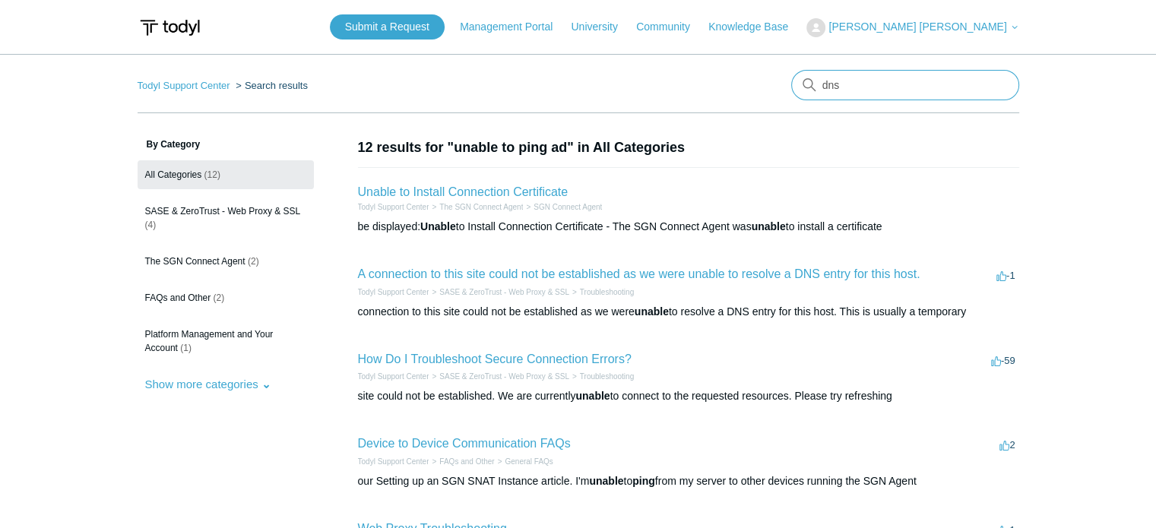
type input "dns"
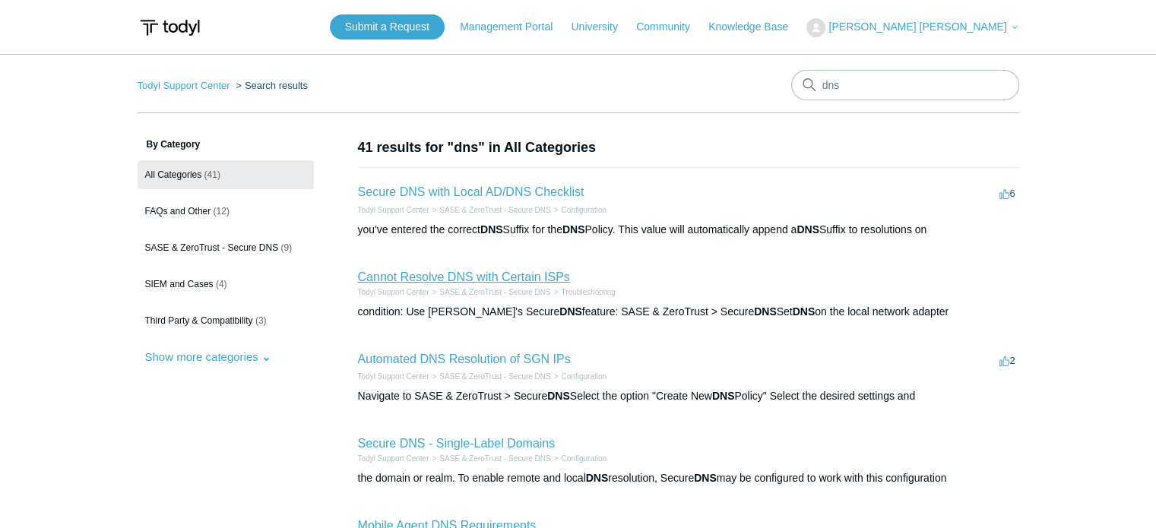
click at [530, 277] on link "Cannot Resolve DNS with Certain ISPs" at bounding box center [464, 277] width 212 height 13
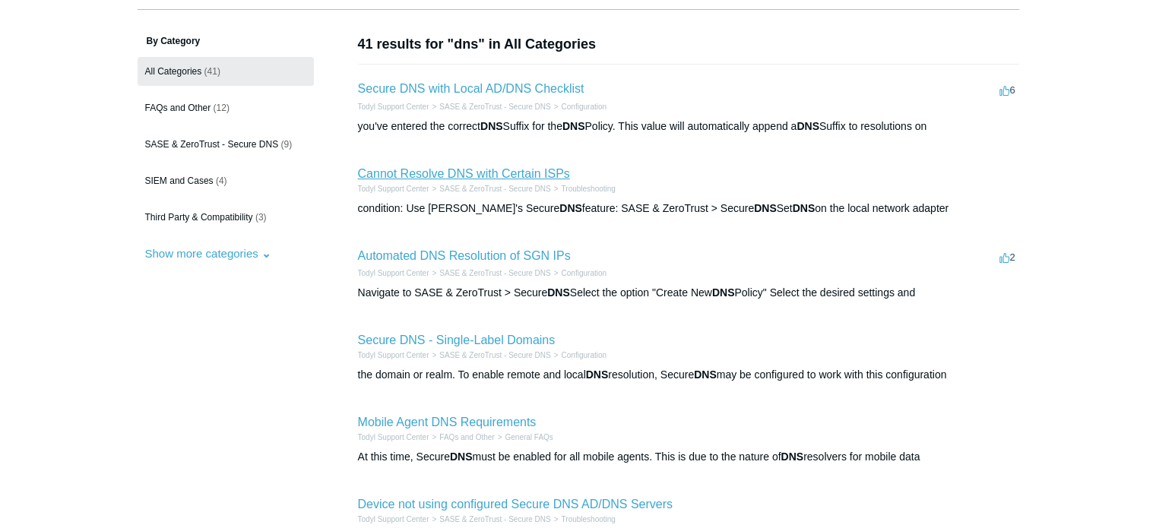
scroll to position [152, 0]
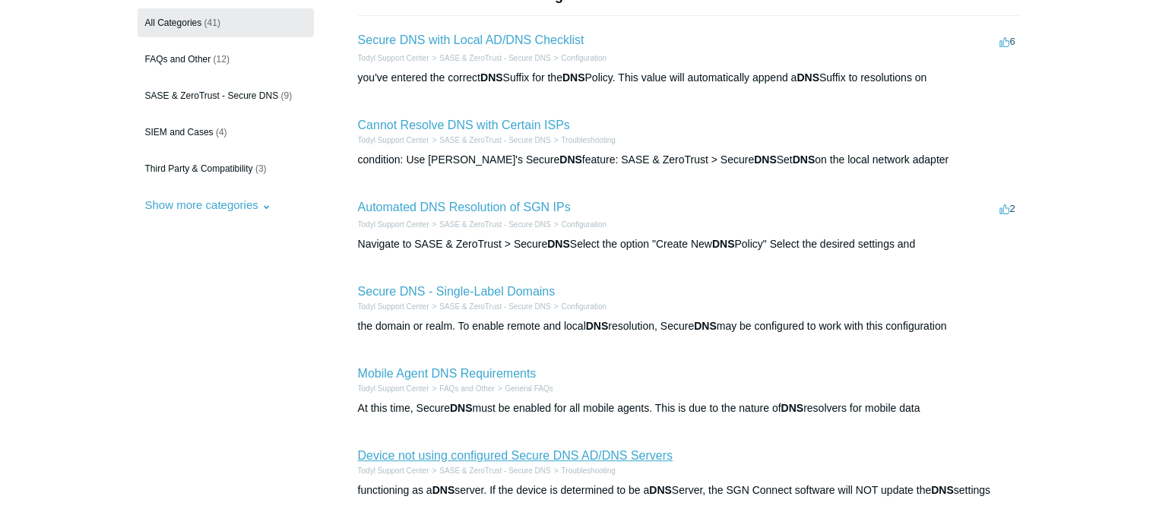
click at [480, 460] on link "Device not using configured Secure DNS AD/DNS Servers" at bounding box center [515, 455] width 315 height 13
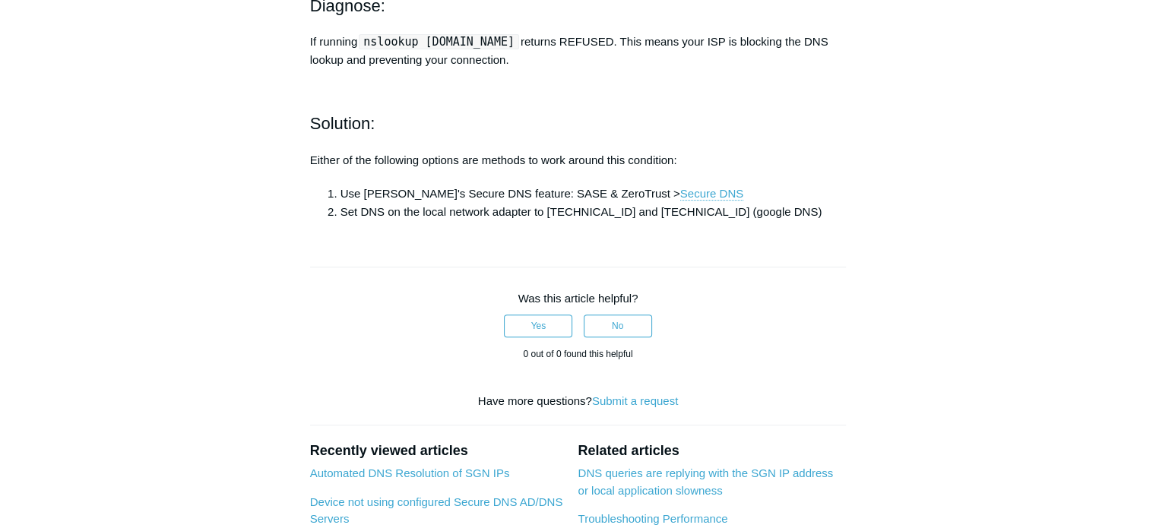
scroll to position [562, 0]
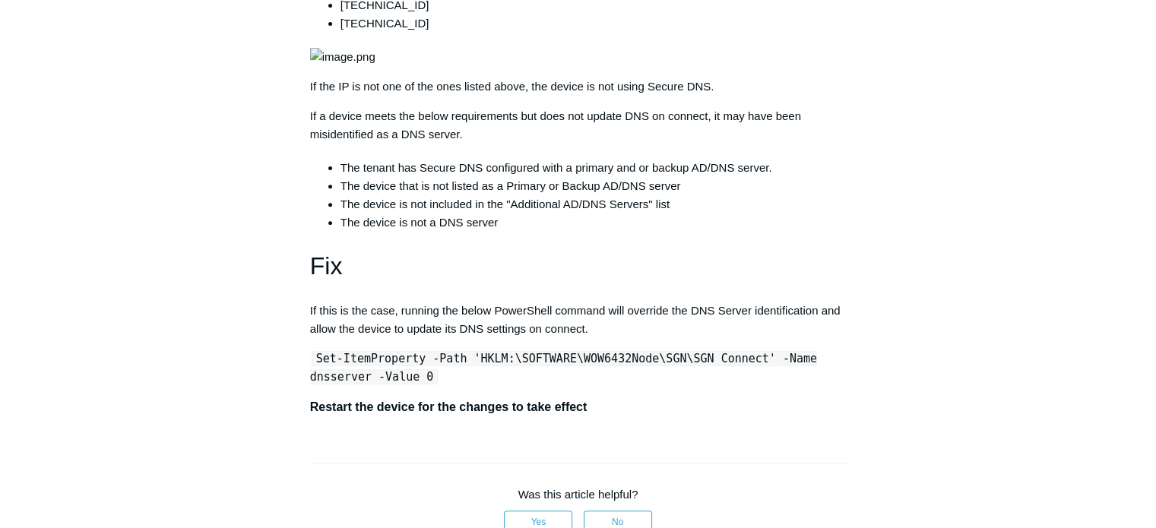
scroll to position [705, 0]
